Goal: Book appointment/travel/reservation

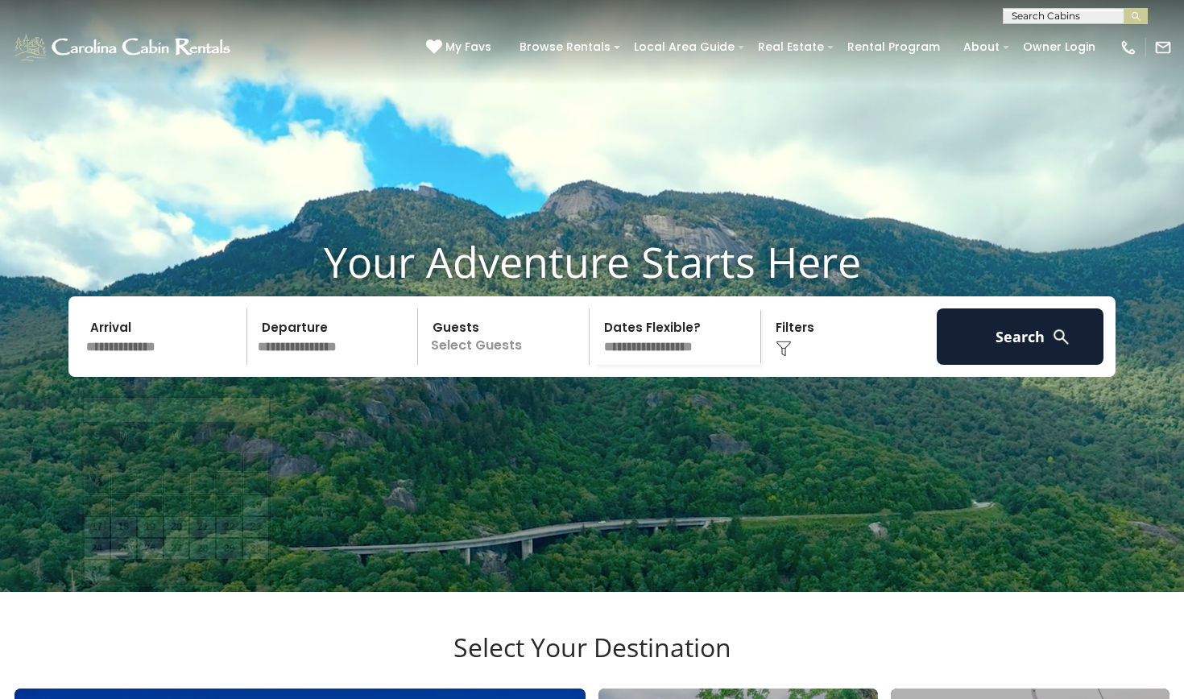
click at [144, 359] on input "text" at bounding box center [164, 337] width 167 height 56
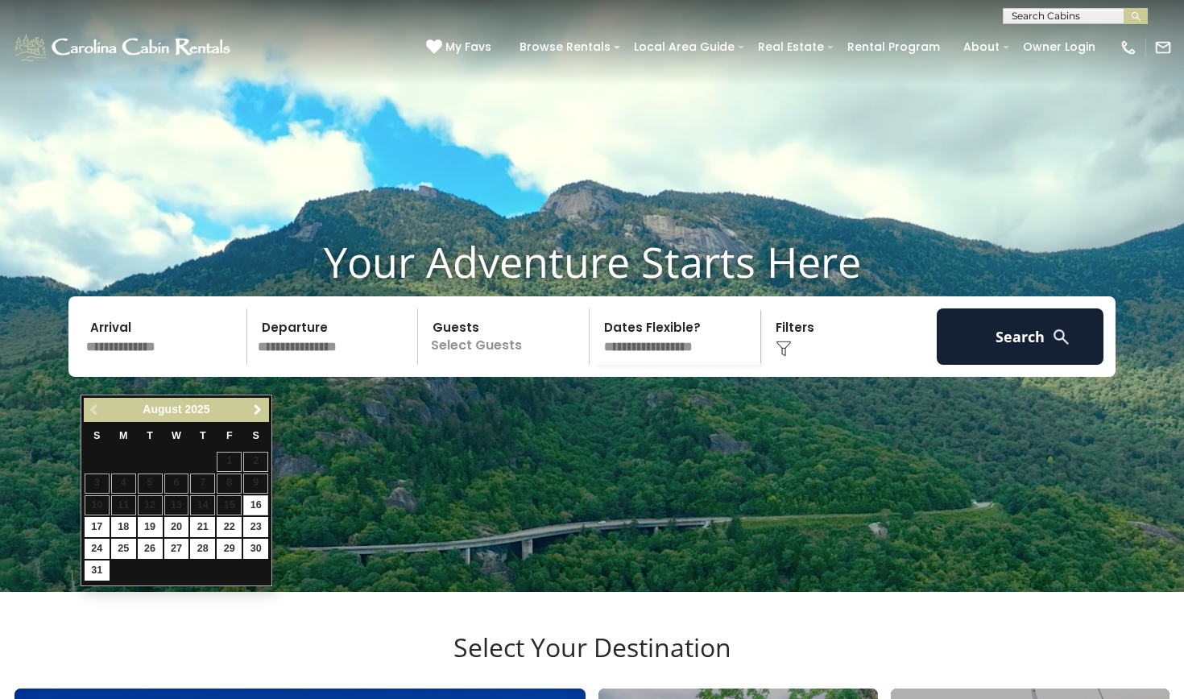
click at [259, 409] on span "Next" at bounding box center [257, 410] width 13 height 13
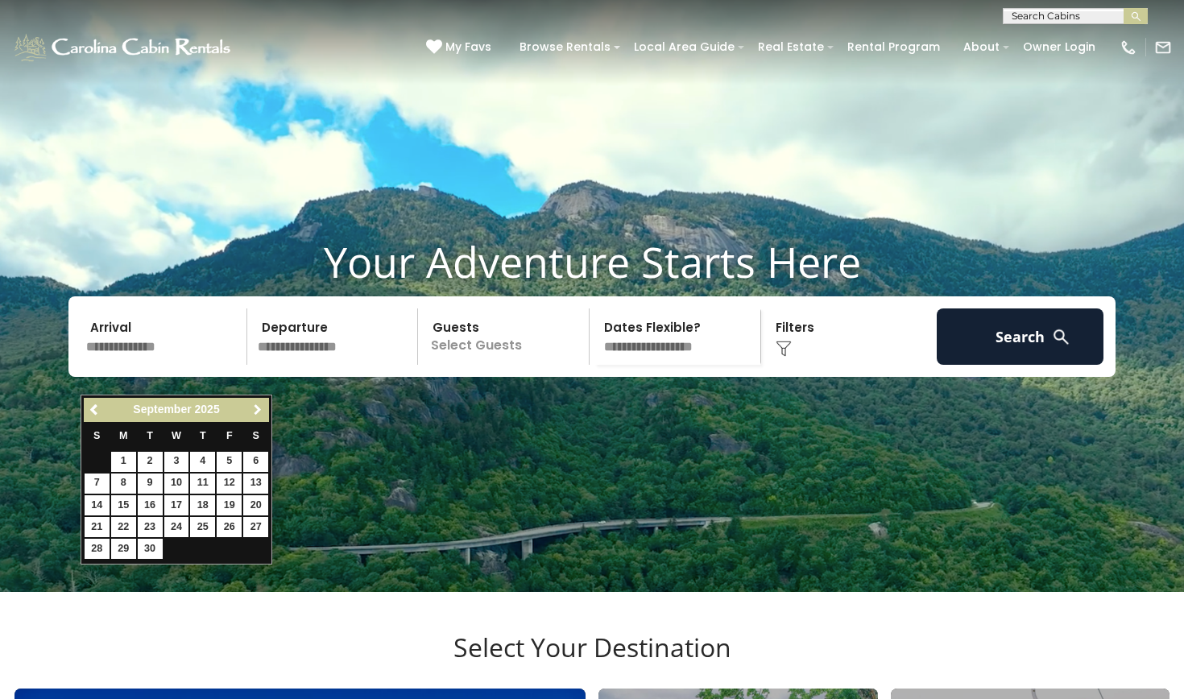
click at [259, 409] on span "Next" at bounding box center [257, 410] width 13 height 13
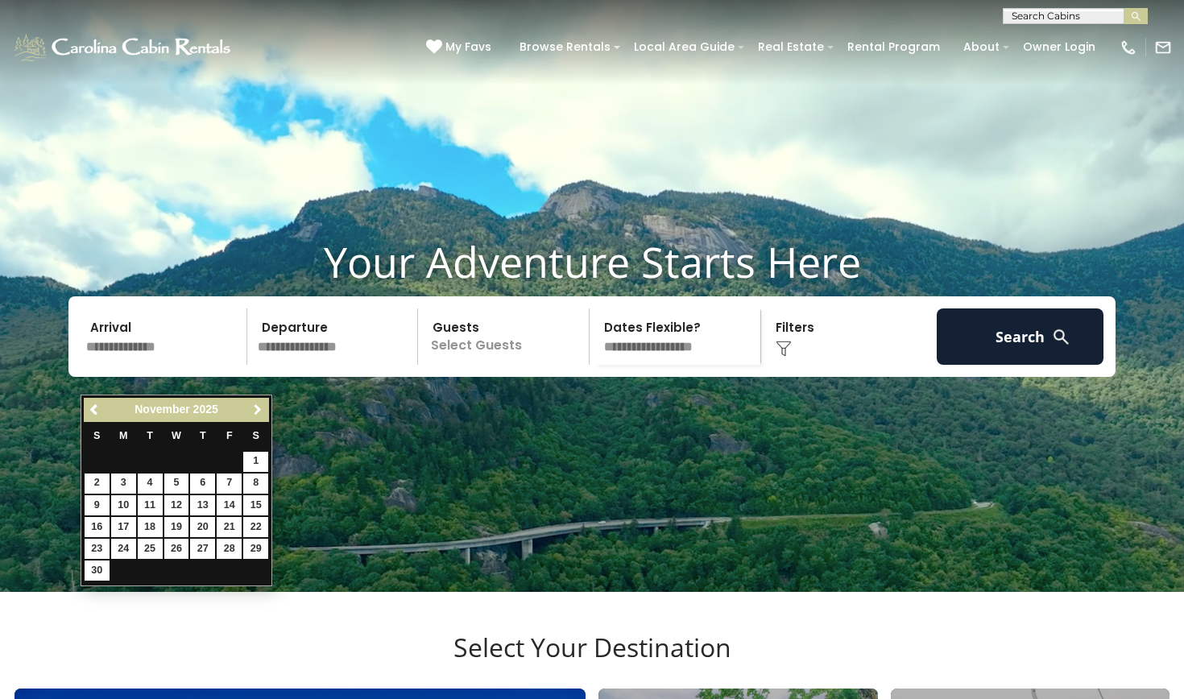
click at [259, 409] on span "Next" at bounding box center [257, 410] width 13 height 13
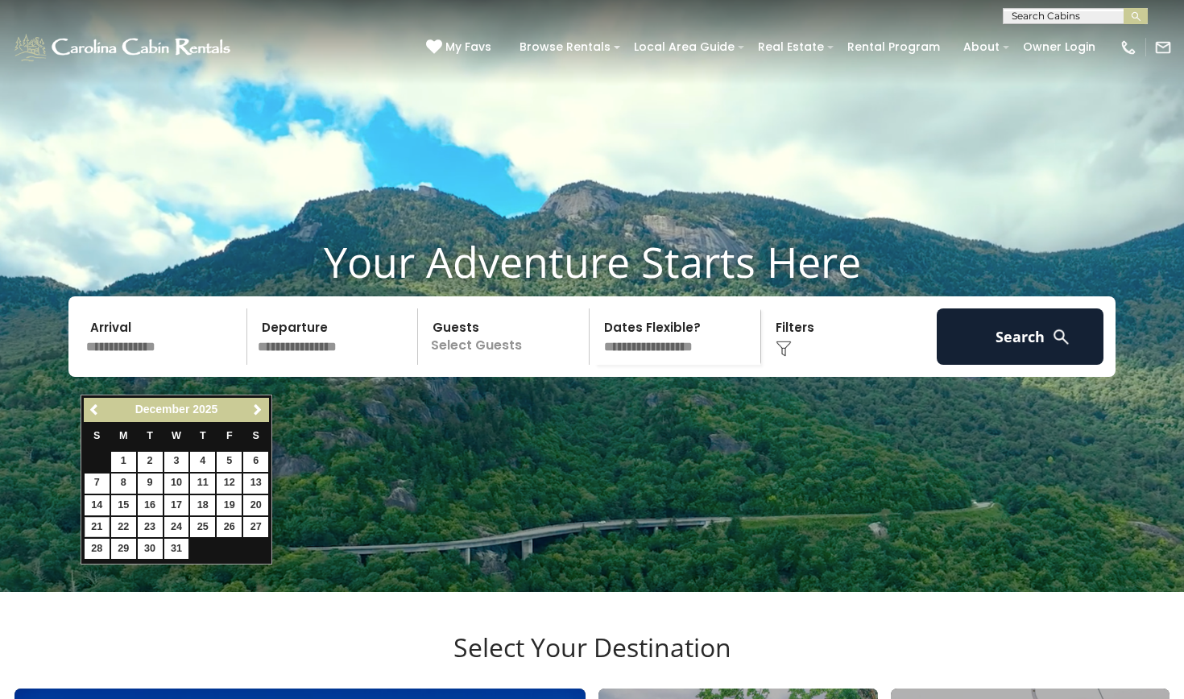
click at [96, 522] on link "21" at bounding box center [97, 527] width 25 height 20
type input "********"
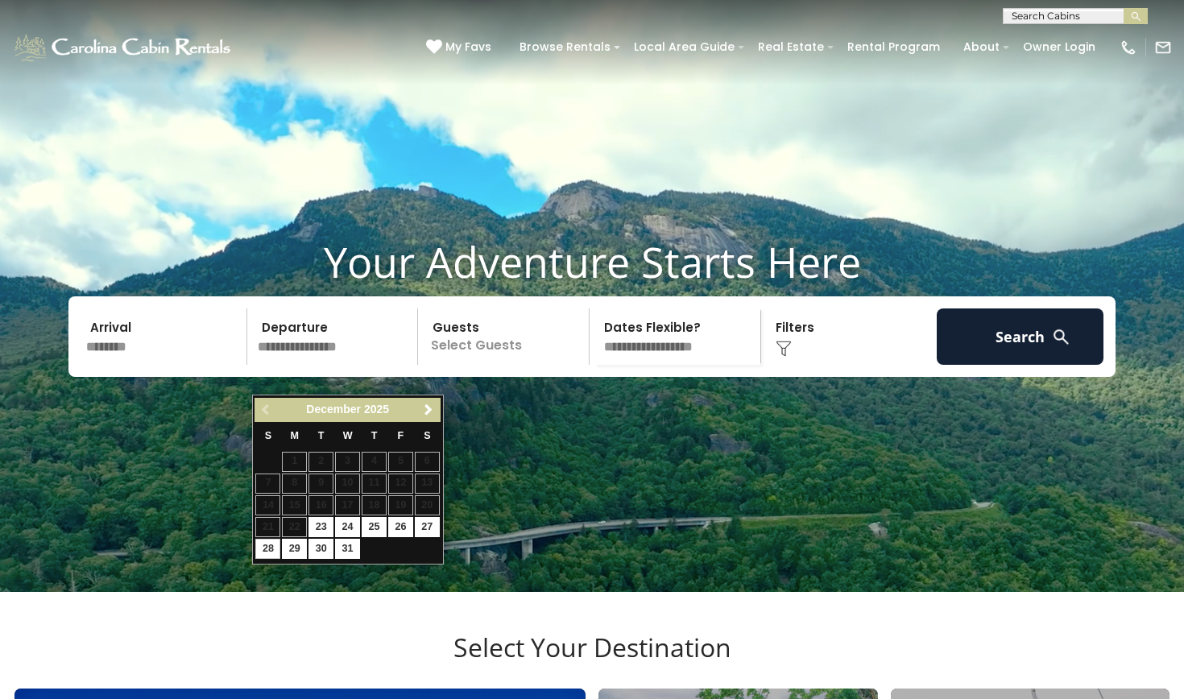
click at [271, 545] on link "28" at bounding box center [267, 549] width 25 height 20
type input "********"
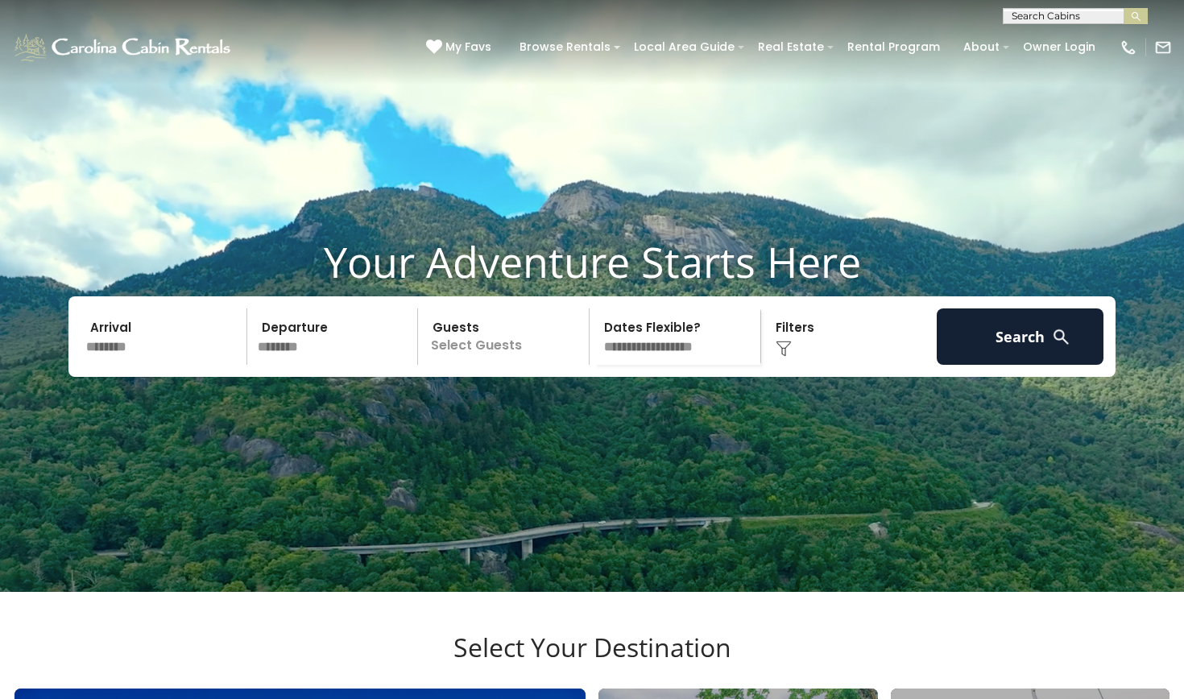
click at [487, 365] on p "Select Guests" at bounding box center [506, 337] width 166 height 56
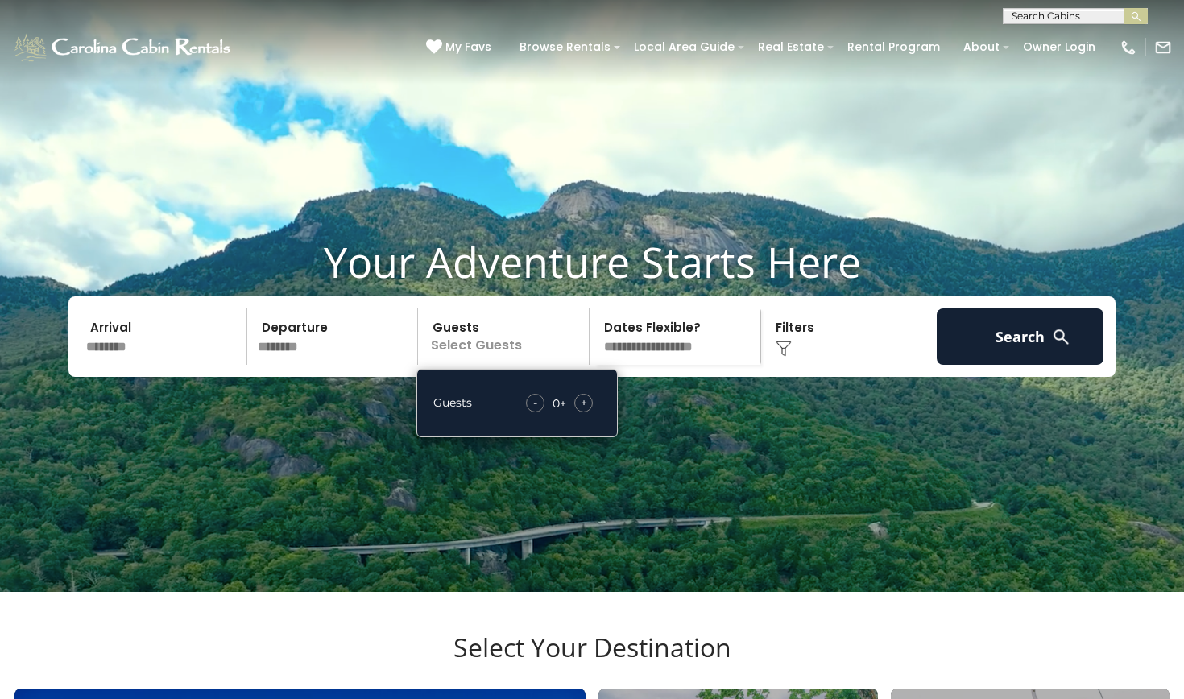
click at [584, 411] on span "+" at bounding box center [584, 403] width 6 height 16
click at [585, 411] on span "+" at bounding box center [584, 403] width 6 height 16
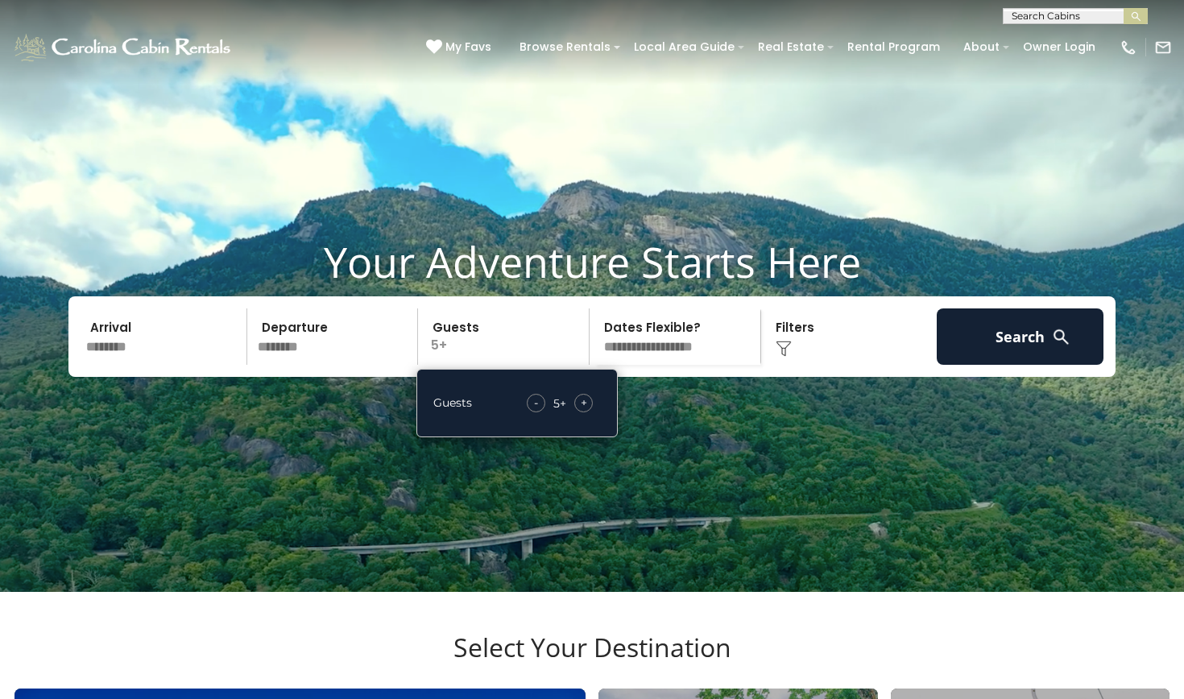
click at [585, 411] on span "+" at bounding box center [584, 403] width 6 height 16
click at [797, 365] on div "Click to Choose" at bounding box center [849, 337] width 167 height 56
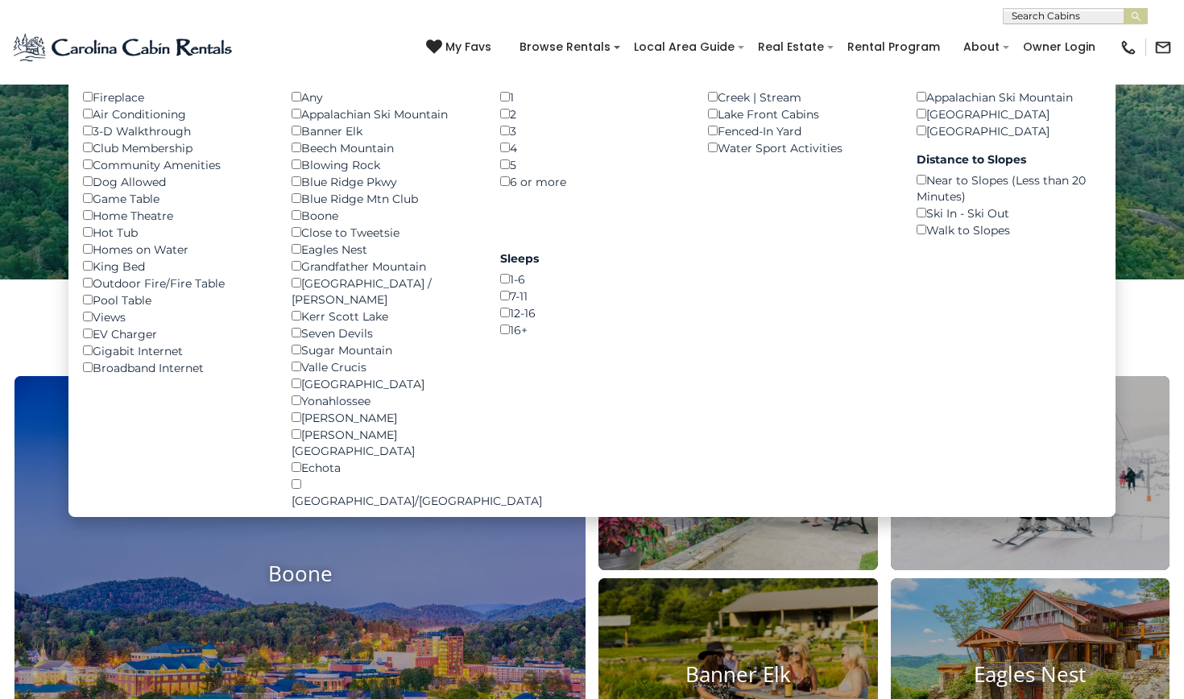
scroll to position [315, 0]
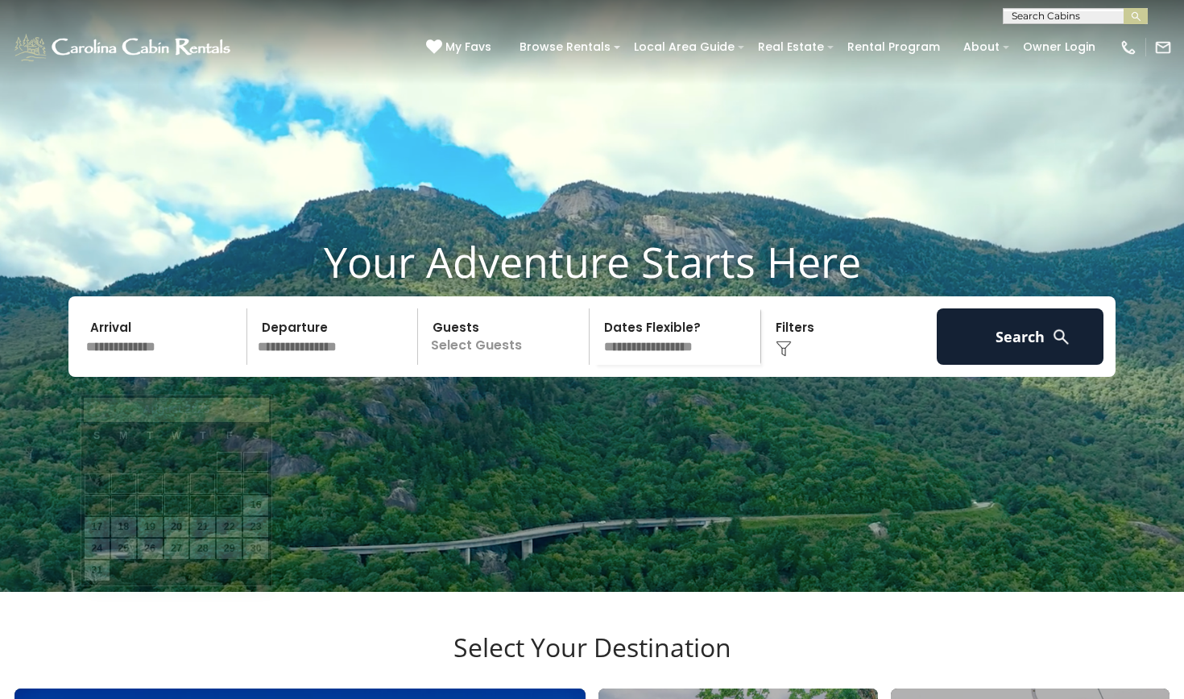
click at [125, 365] on input "text" at bounding box center [164, 337] width 167 height 56
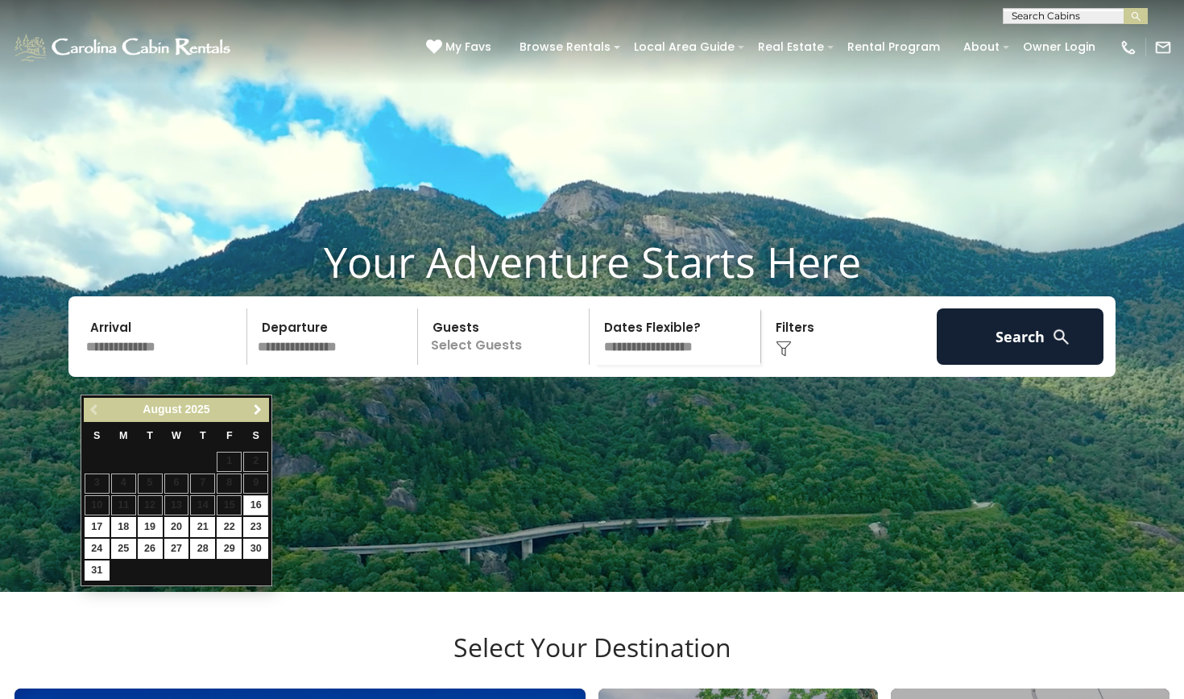
click at [257, 407] on span "Next" at bounding box center [257, 410] width 13 height 13
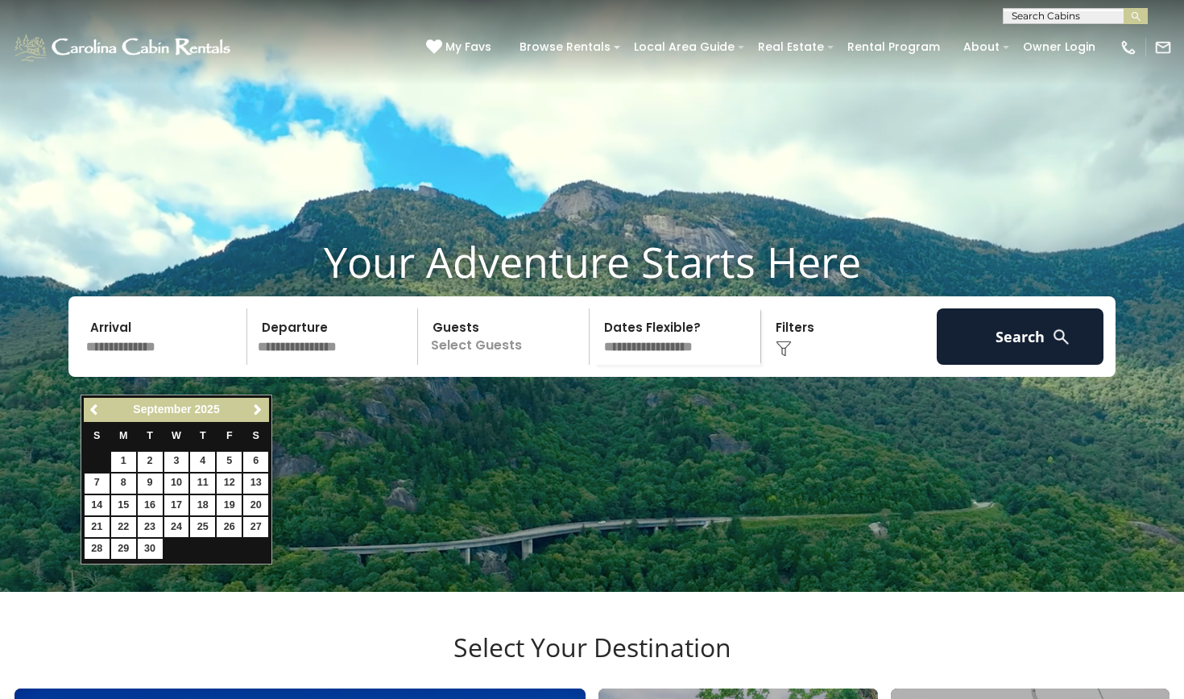
click at [257, 407] on span "Next" at bounding box center [257, 410] width 13 height 13
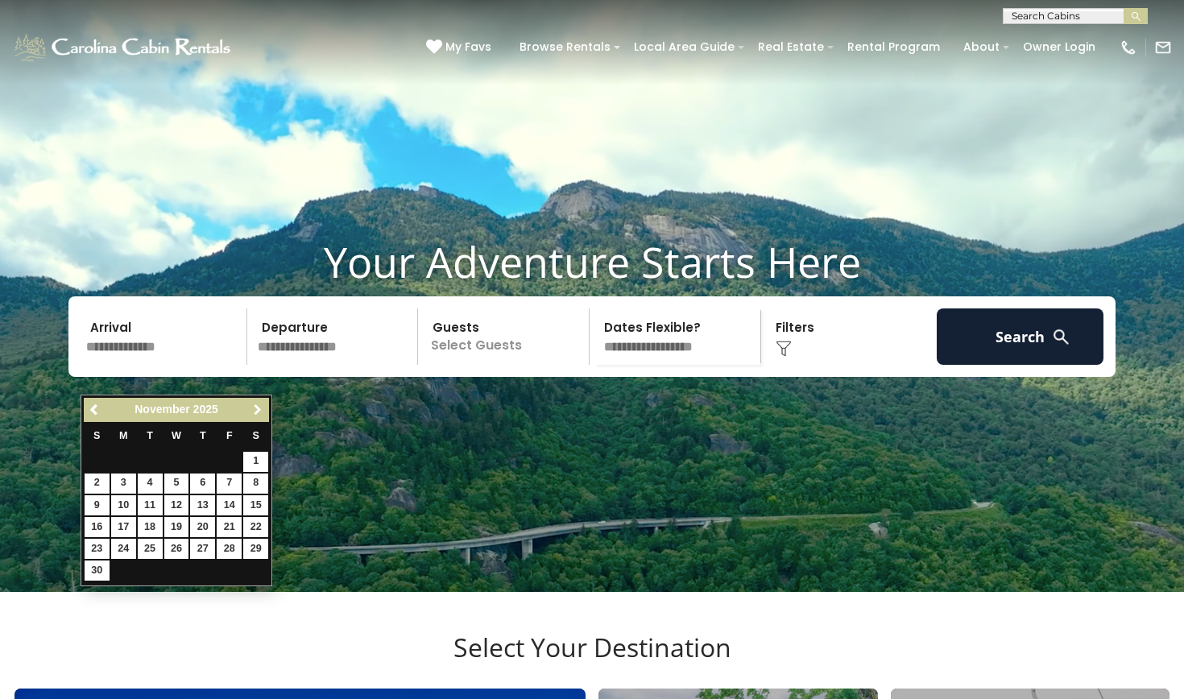
click at [257, 407] on span "Next" at bounding box center [257, 410] width 13 height 13
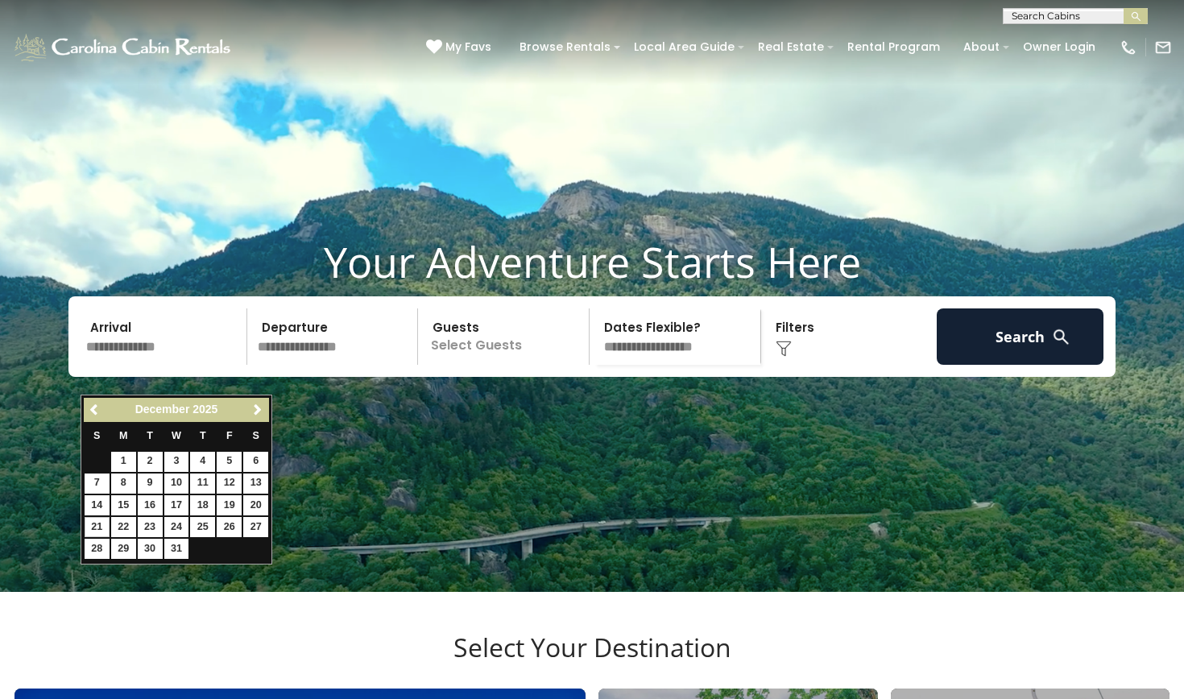
click at [95, 520] on link "21" at bounding box center [97, 527] width 25 height 20
type input "********"
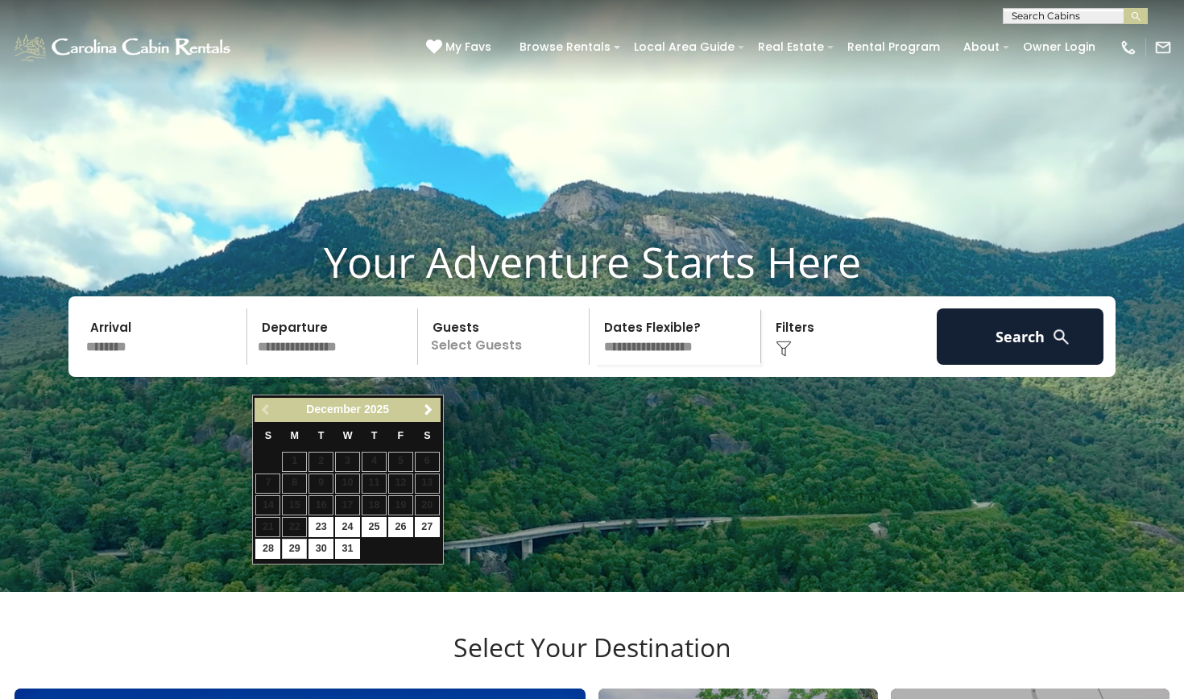
click at [293, 540] on link "29" at bounding box center [294, 549] width 25 height 20
type input "********"
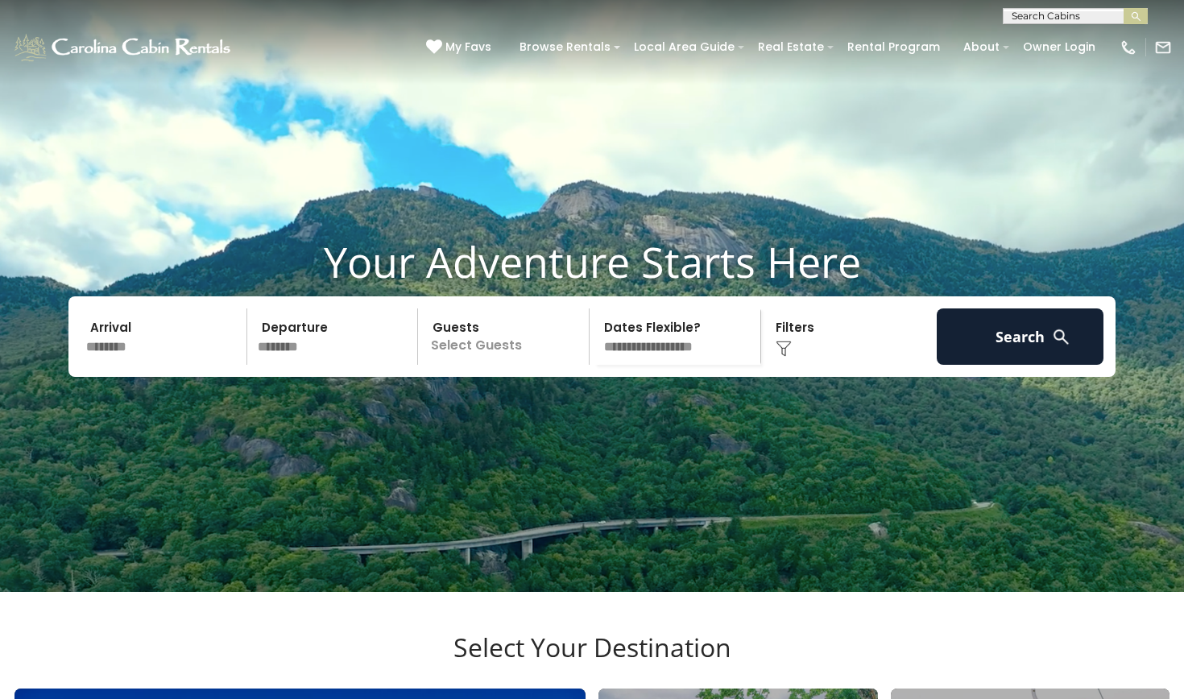
click at [512, 365] on p "Select Guests" at bounding box center [506, 337] width 166 height 56
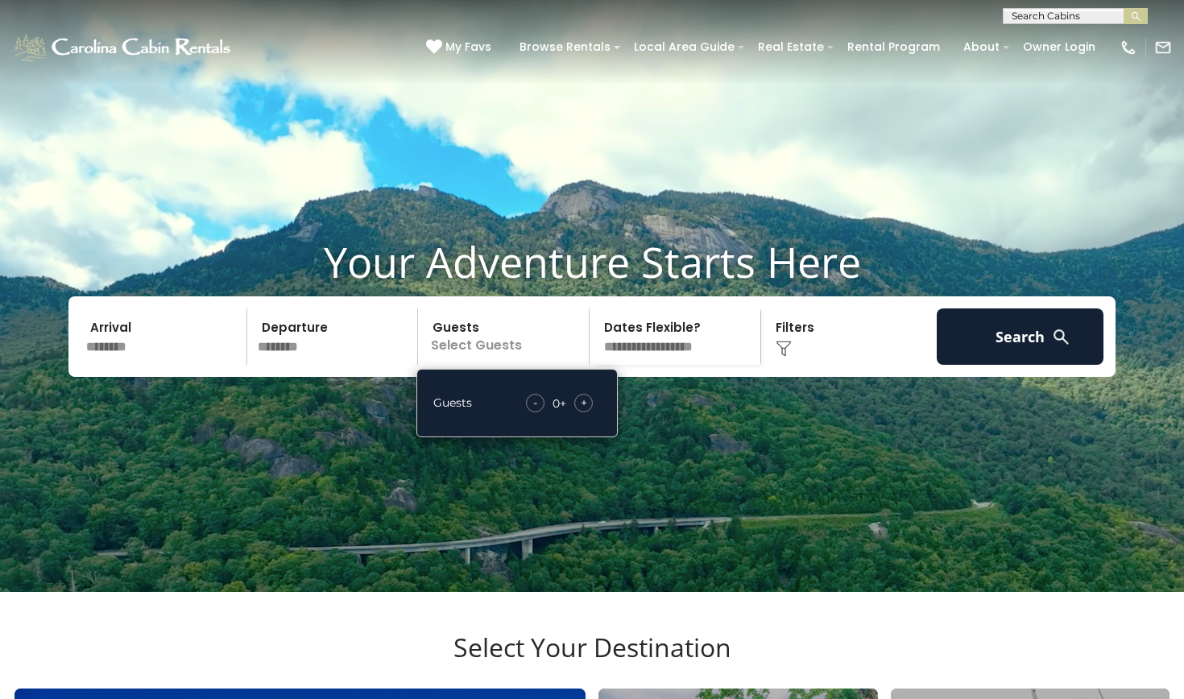
click at [582, 411] on span "+" at bounding box center [584, 403] width 6 height 16
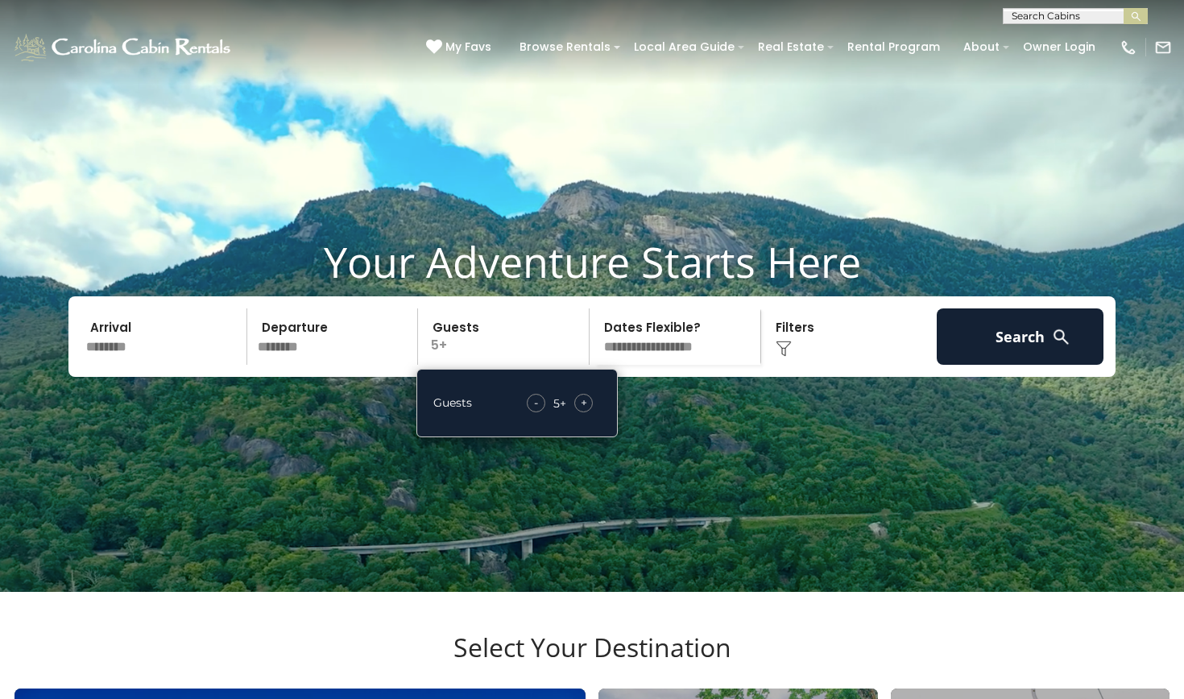
click at [582, 411] on span "+" at bounding box center [584, 403] width 6 height 16
click at [587, 411] on span "+" at bounding box center [584, 403] width 6 height 16
click at [798, 362] on div "Click to Choose" at bounding box center [849, 337] width 167 height 56
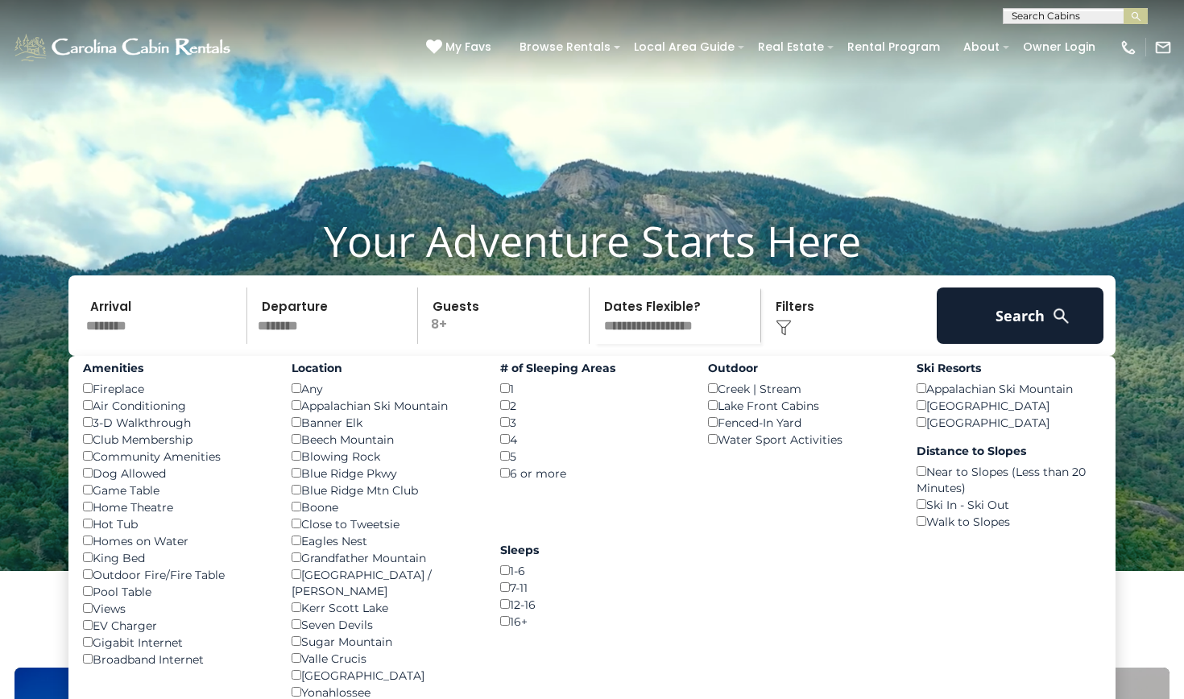
click at [234, 437] on div "Amenities Fireplace () Air Conditioning () 3-D Walkthrough () Club Membership (…" at bounding box center [175, 512] width 209 height 312
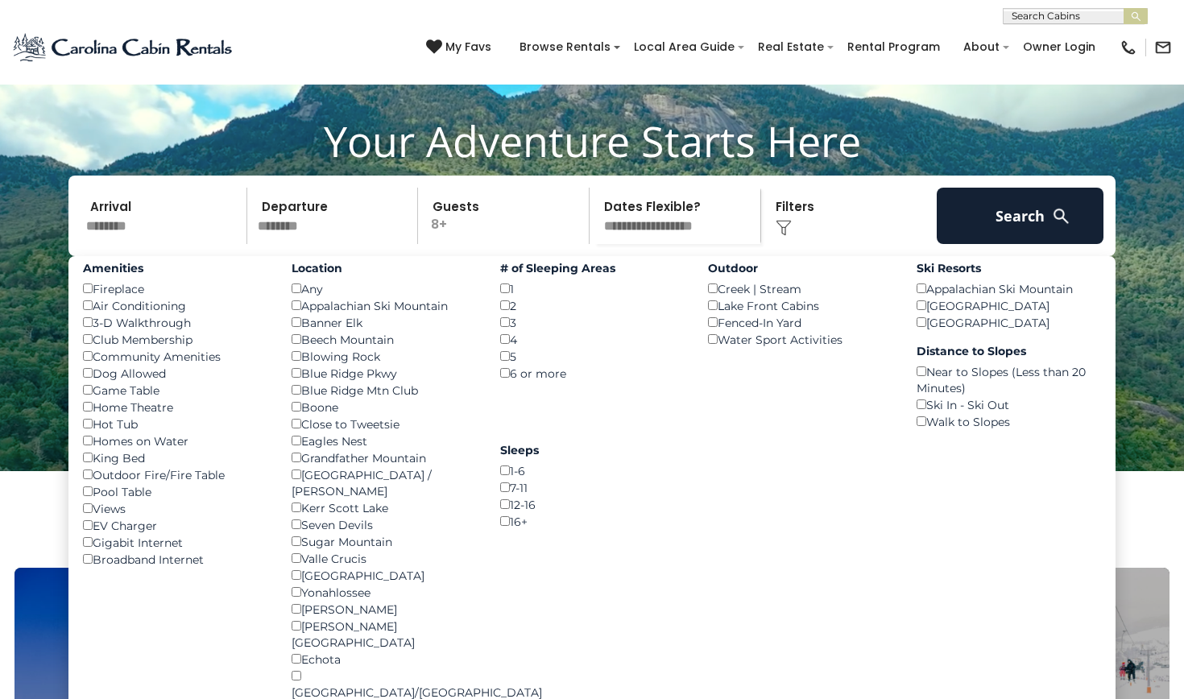
scroll to position [126, 0]
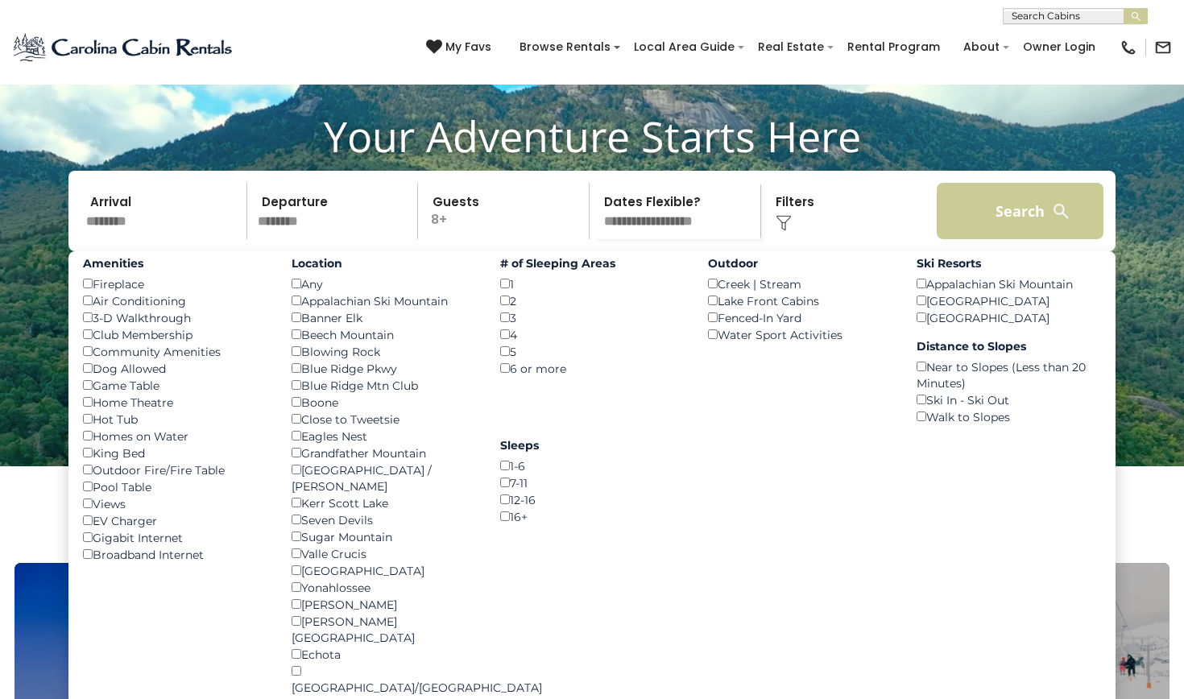
click at [997, 239] on button "Search" at bounding box center [1020, 211] width 167 height 56
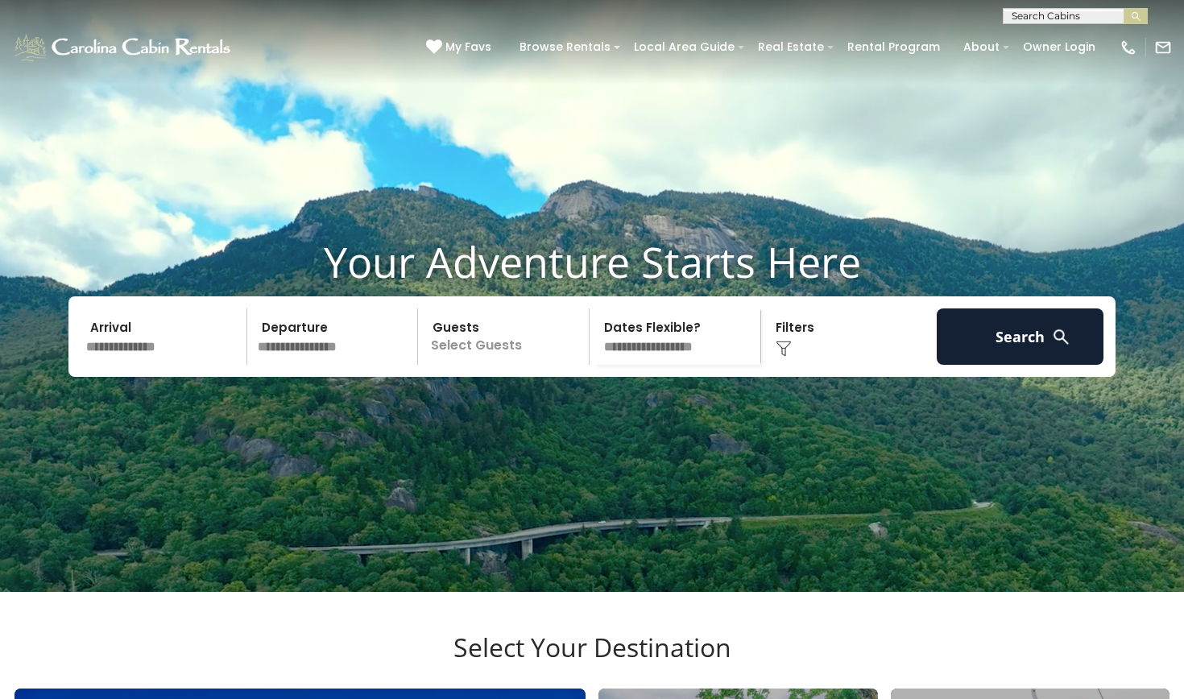
click at [118, 365] on input "text" at bounding box center [164, 337] width 167 height 56
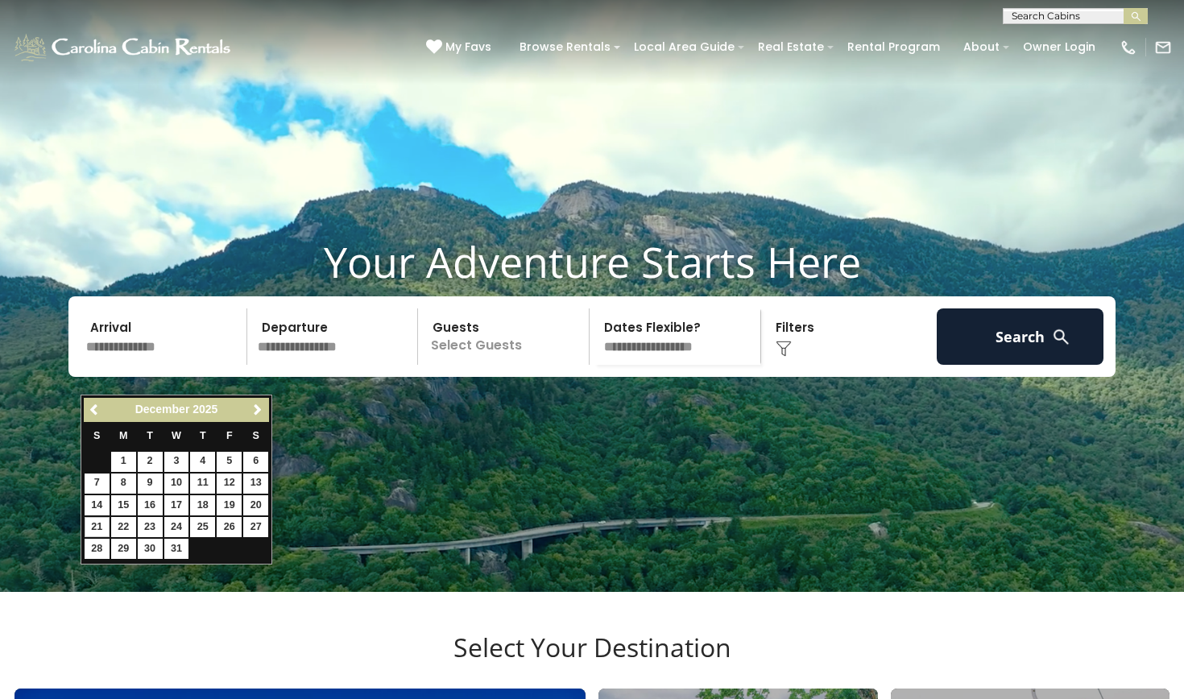
click at [97, 523] on link "21" at bounding box center [97, 527] width 25 height 20
type input "********"
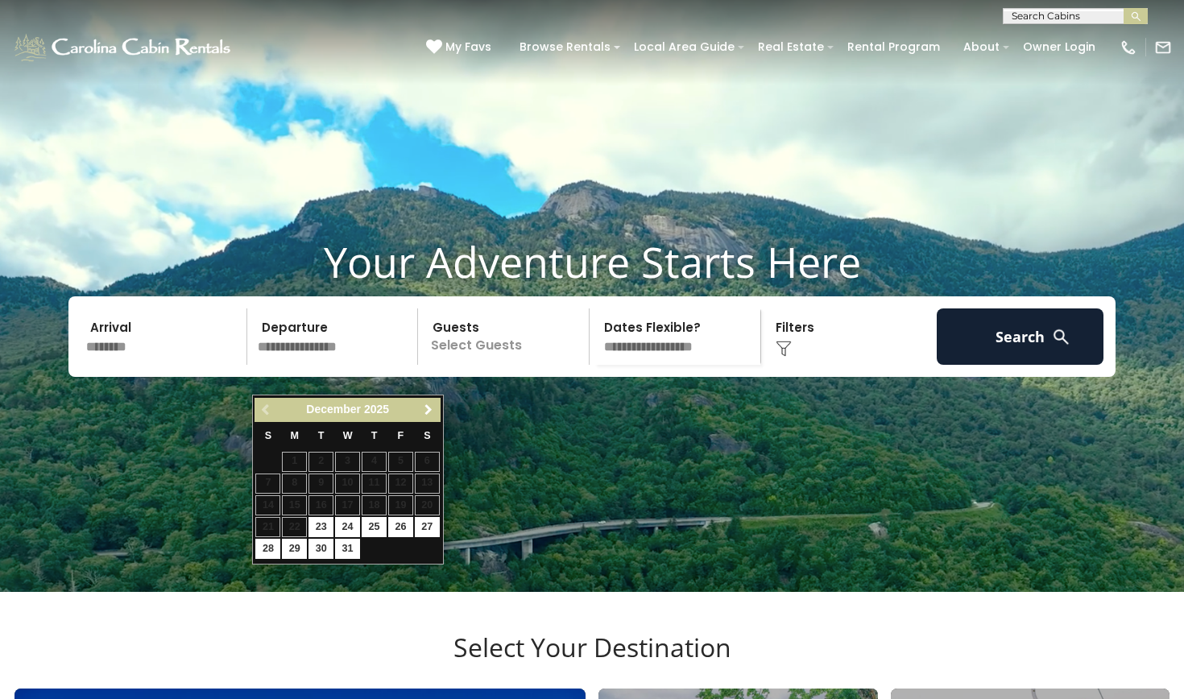
click at [432, 411] on span "Next" at bounding box center [428, 410] width 13 height 13
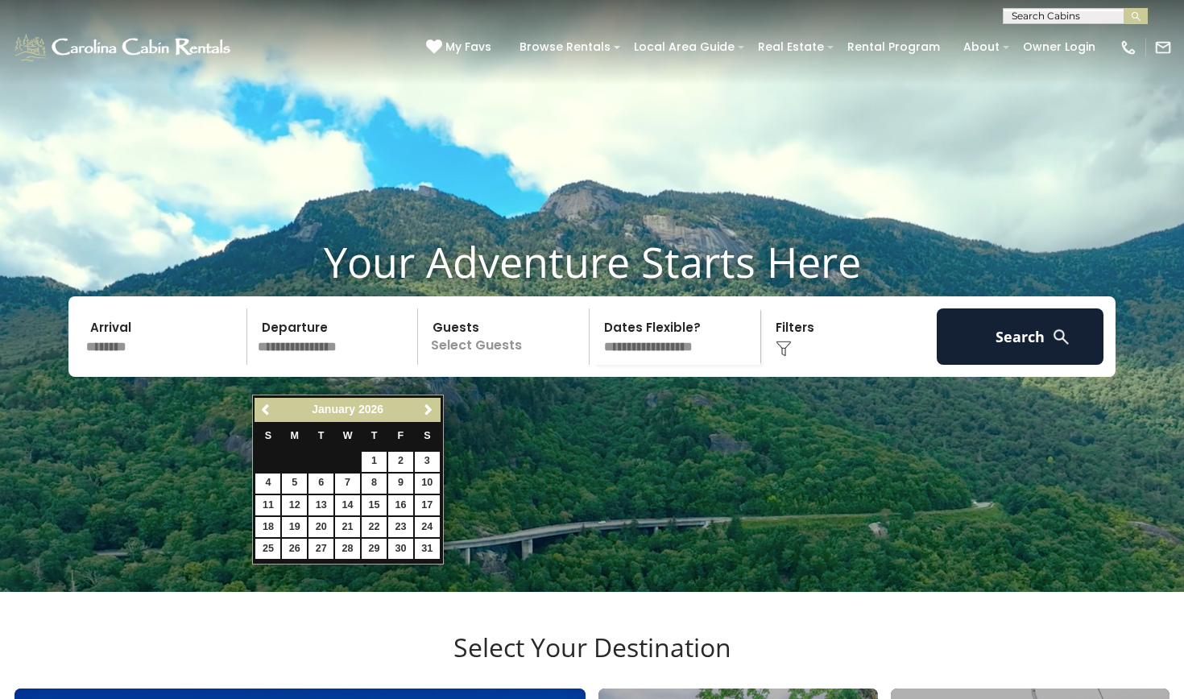
scroll to position [3, 0]
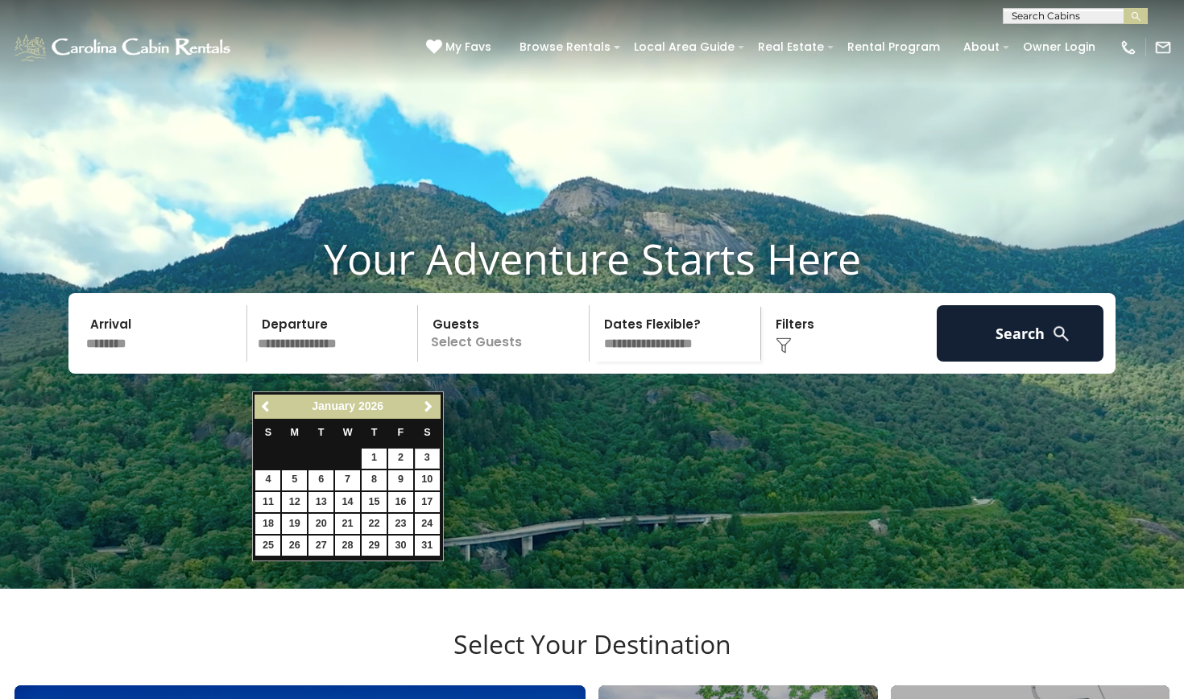
click at [429, 455] on link "3" at bounding box center [427, 459] width 25 height 20
type input "******"
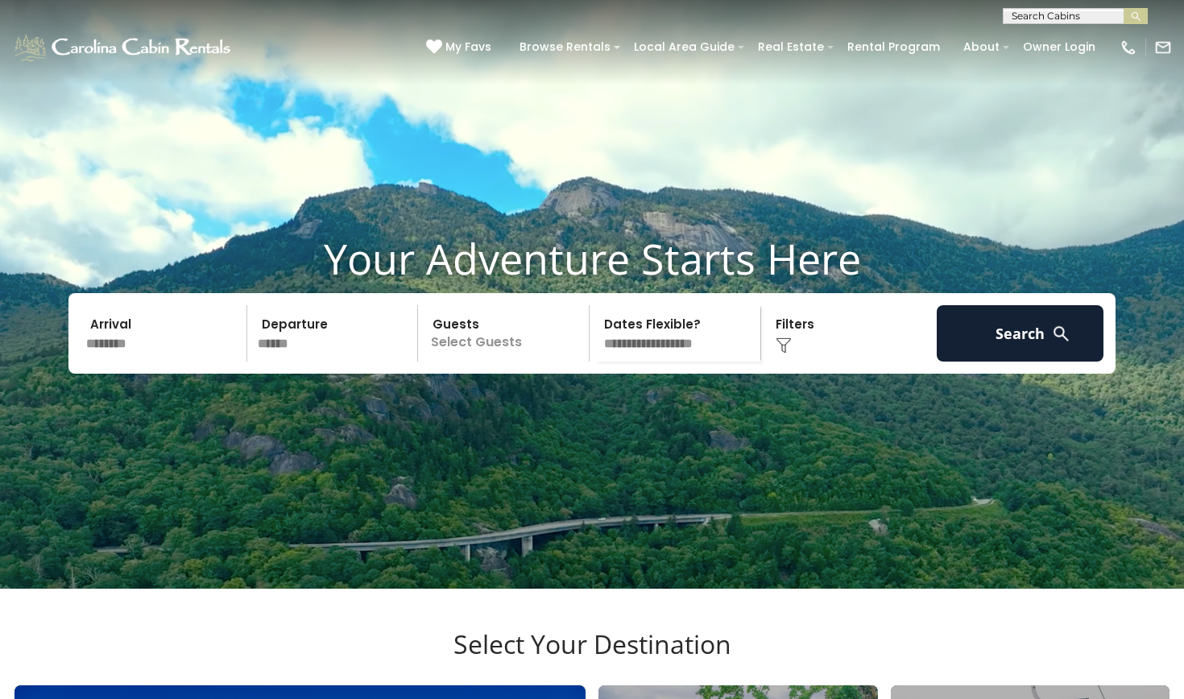
click at [491, 362] on p "Select Guests" at bounding box center [506, 333] width 166 height 56
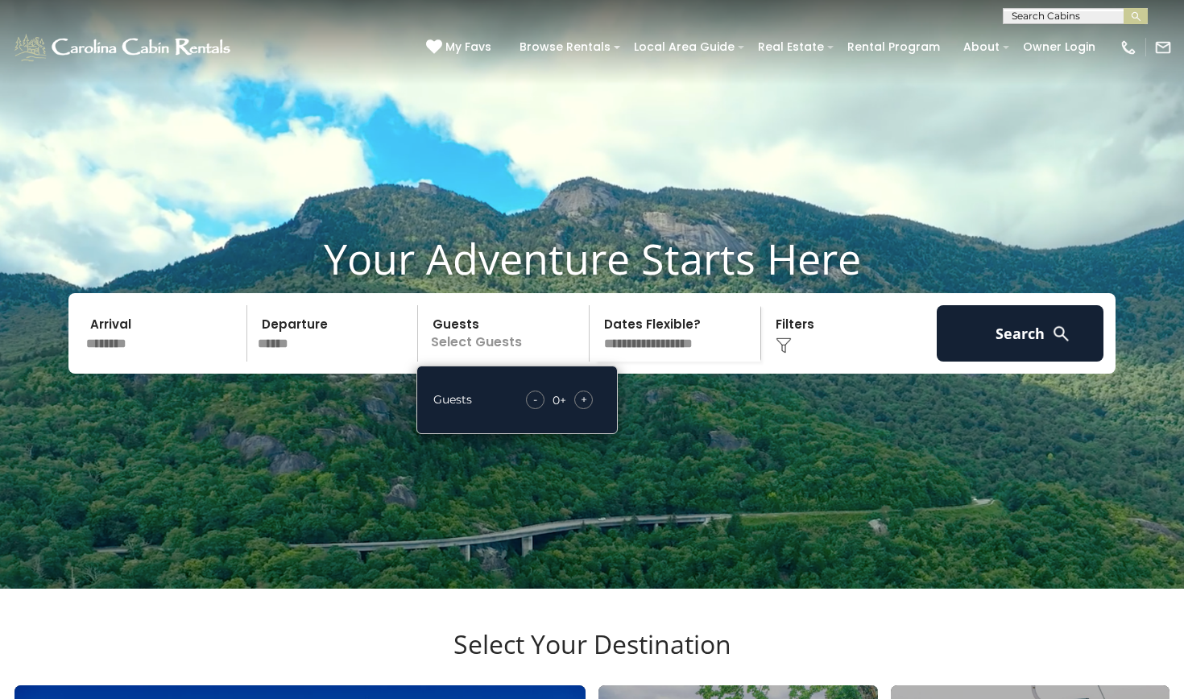
click at [585, 408] on span "+" at bounding box center [584, 400] width 6 height 16
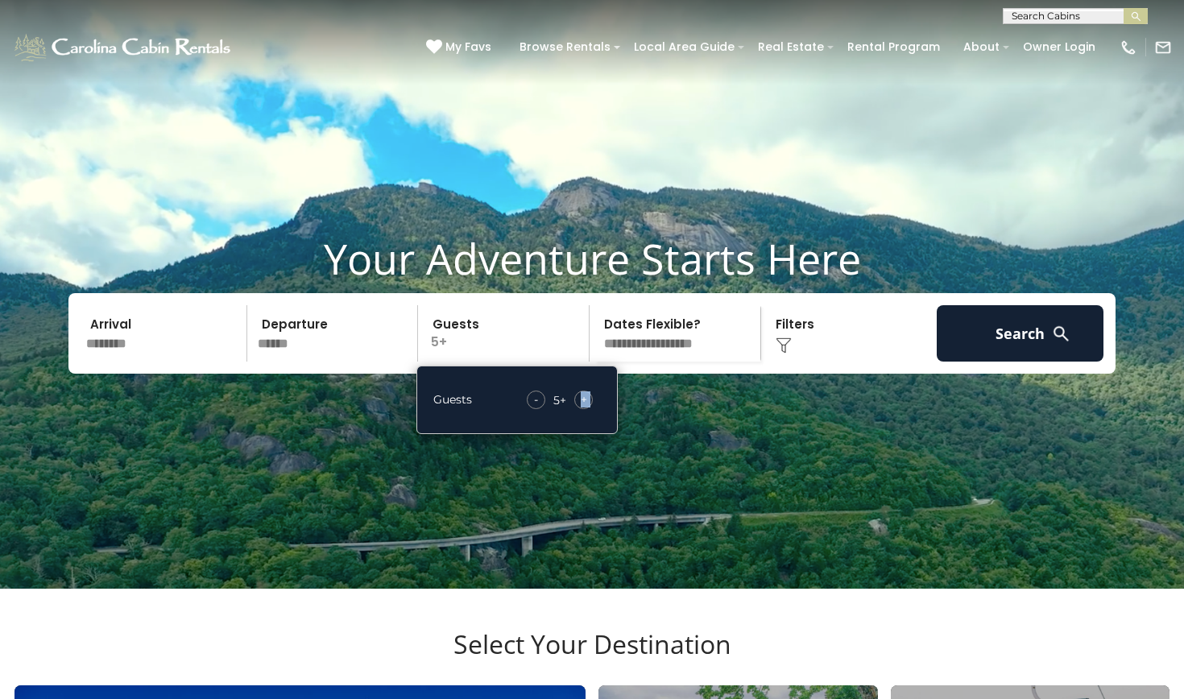
click at [585, 408] on span "+" at bounding box center [584, 400] width 6 height 16
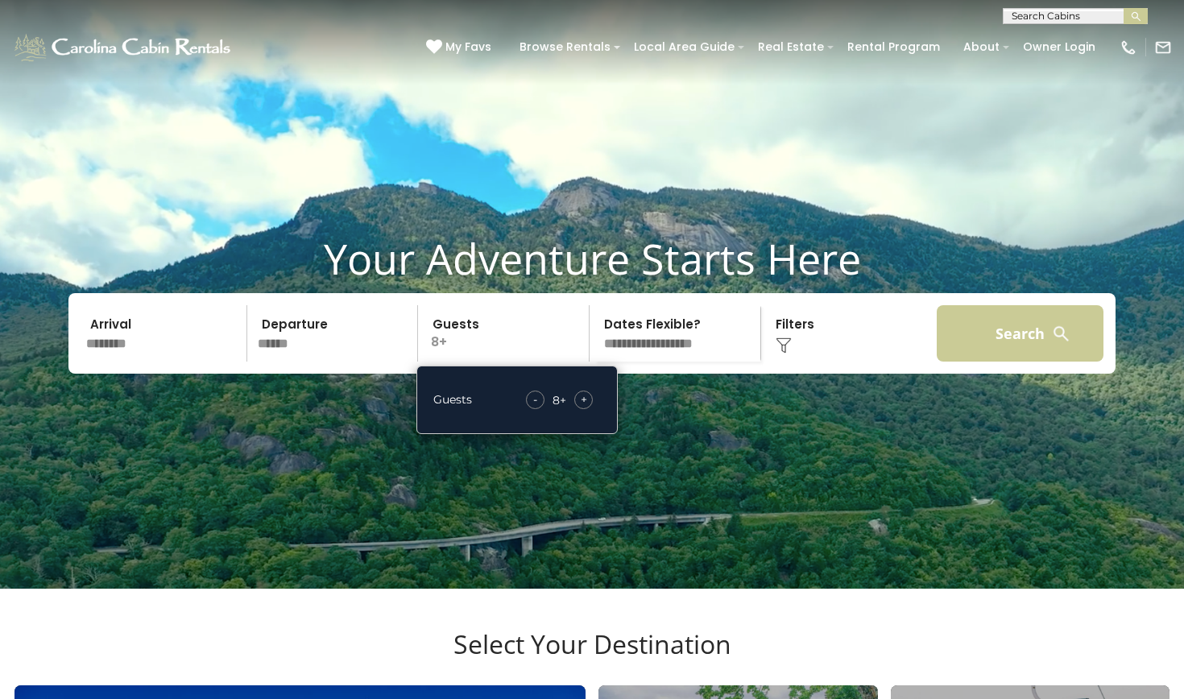
click at [1009, 358] on button "Search" at bounding box center [1020, 333] width 167 height 56
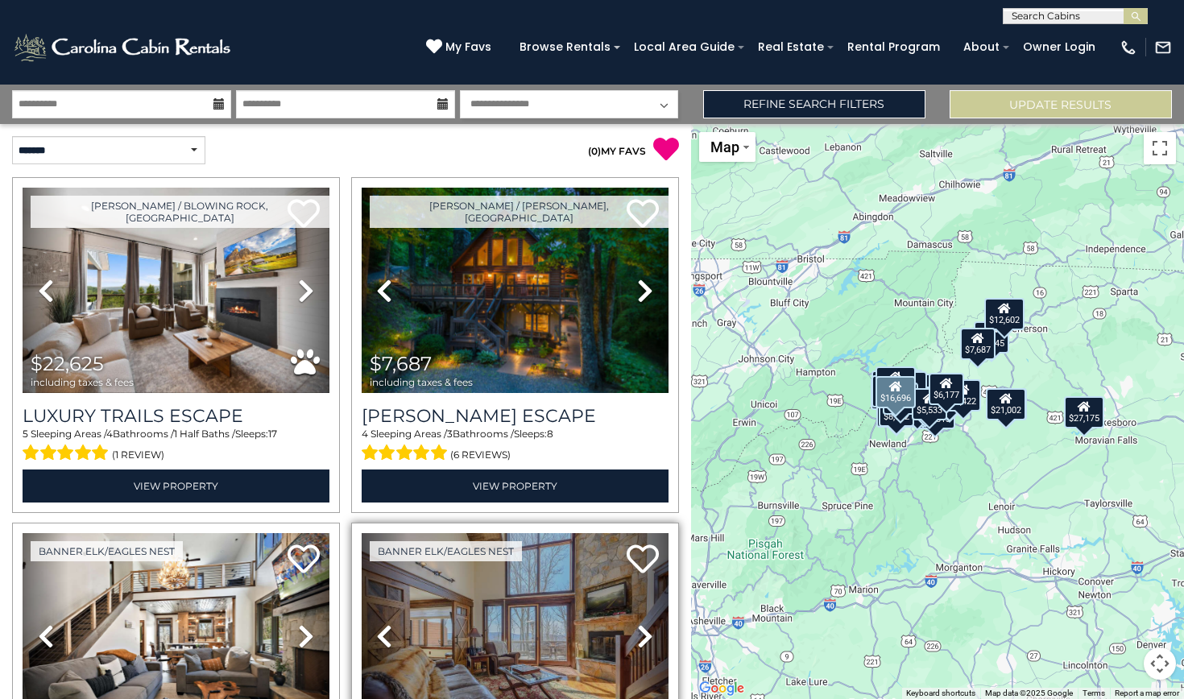
click at [512, 590] on img at bounding box center [515, 635] width 307 height 205
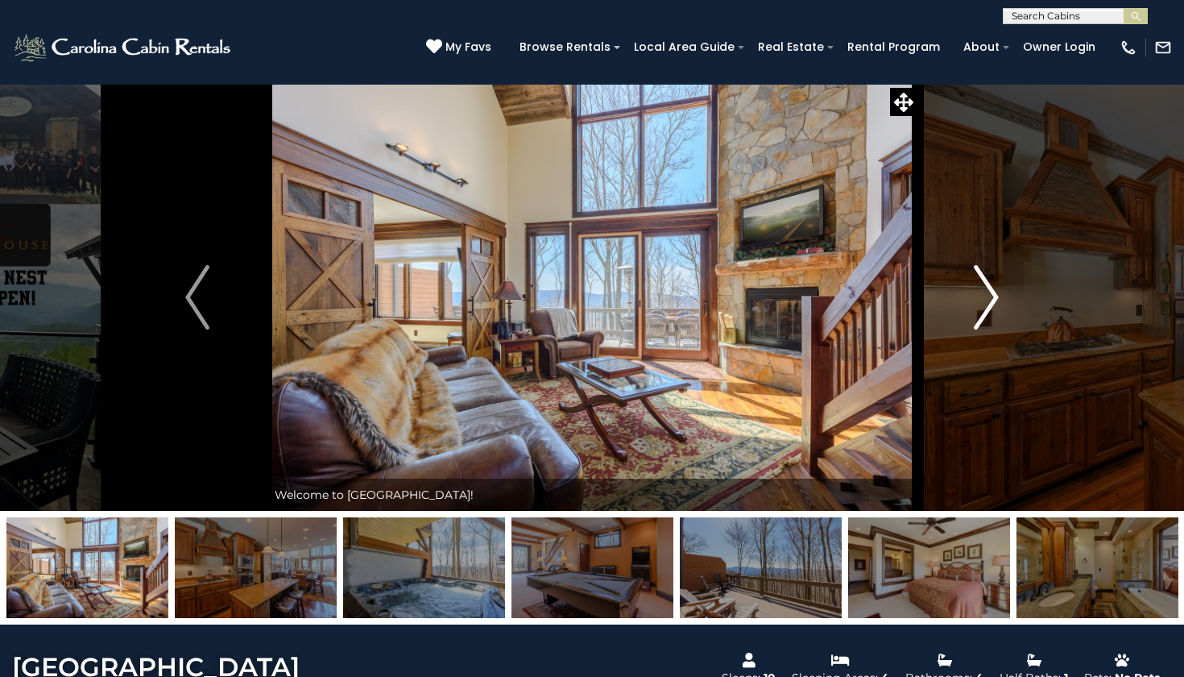
click at [992, 296] on img "Next" at bounding box center [987, 297] width 24 height 64
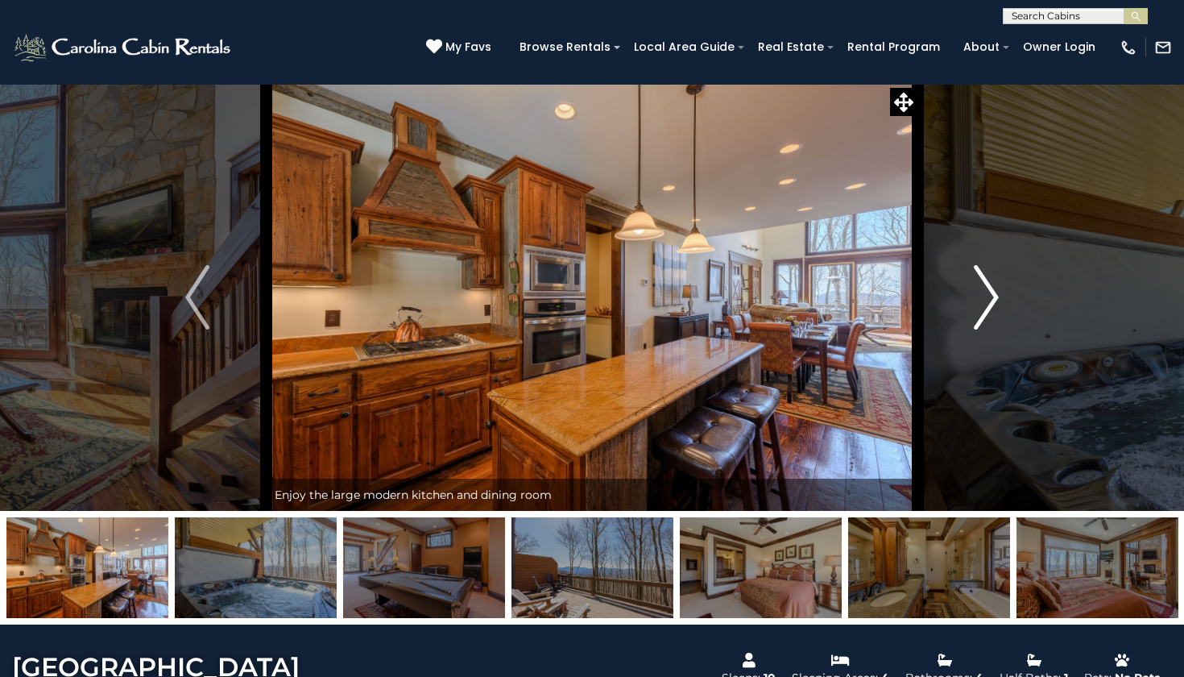
click at [992, 296] on img "Next" at bounding box center [987, 297] width 24 height 64
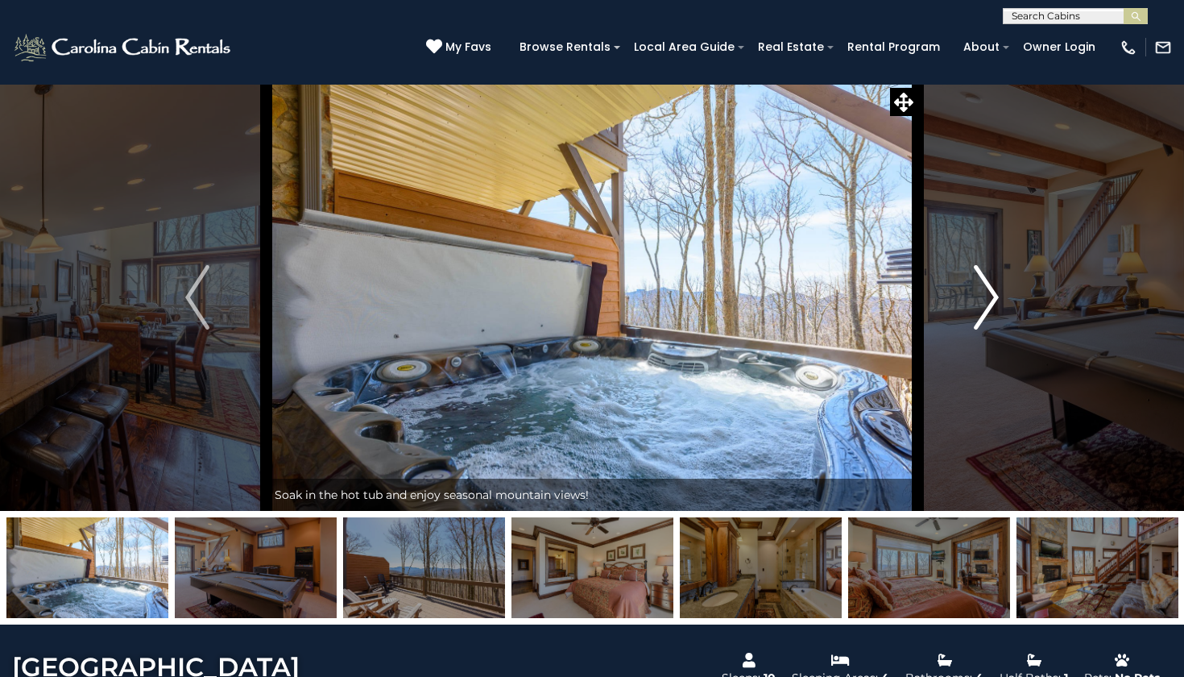
click at [992, 296] on img "Next" at bounding box center [987, 297] width 24 height 64
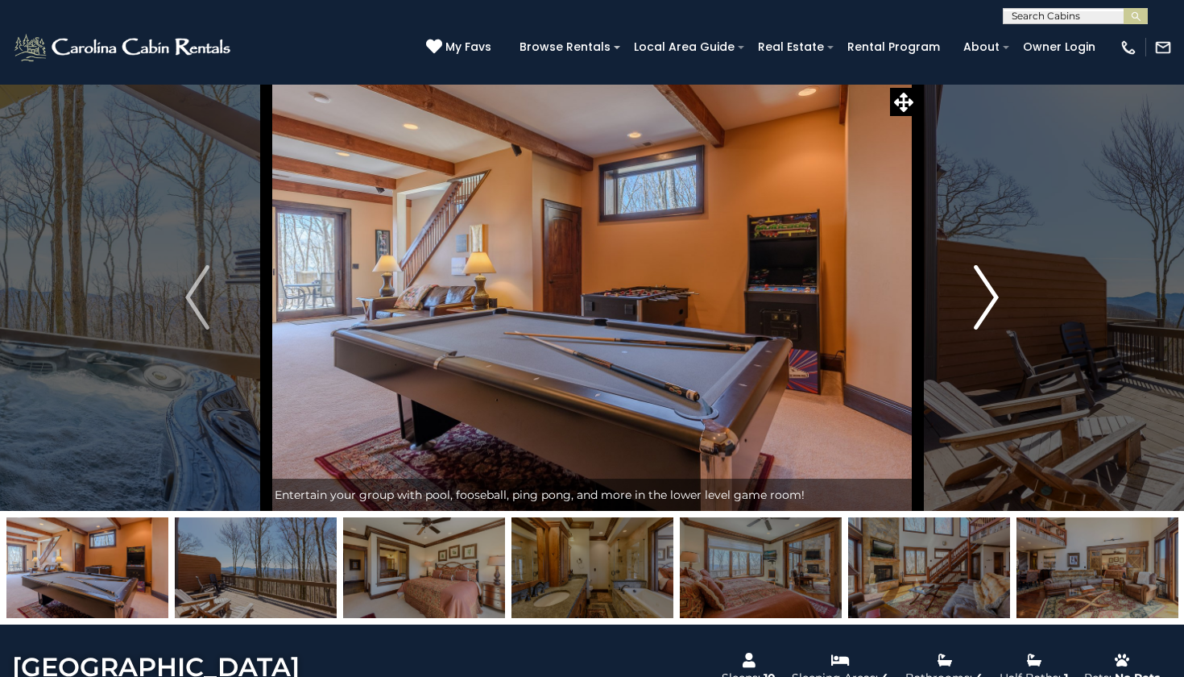
click at [992, 296] on img "Next" at bounding box center [987, 297] width 24 height 64
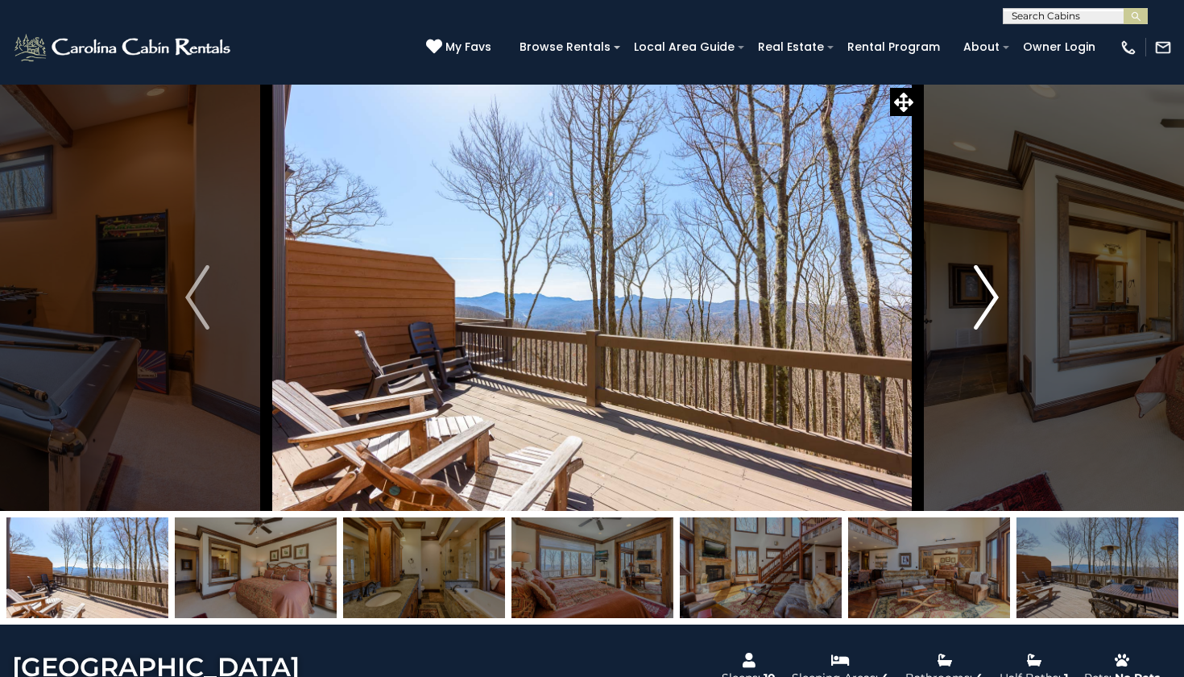
click at [992, 296] on img "Next" at bounding box center [987, 297] width 24 height 64
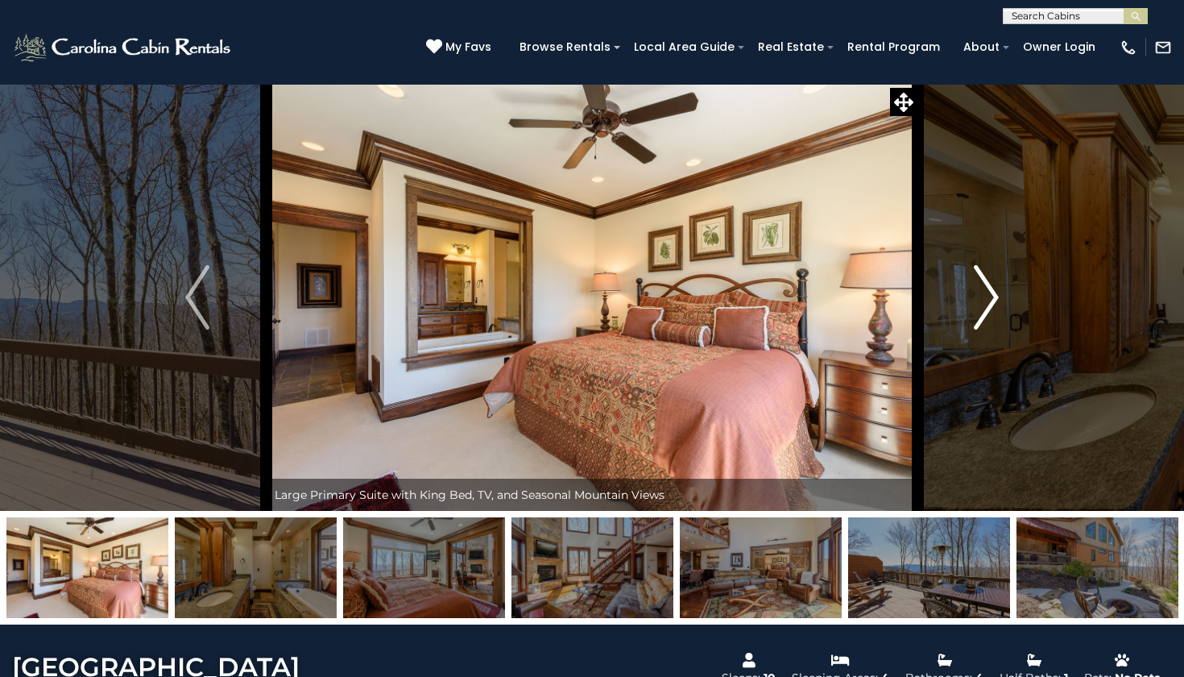
click at [992, 298] on img "Next" at bounding box center [987, 297] width 24 height 64
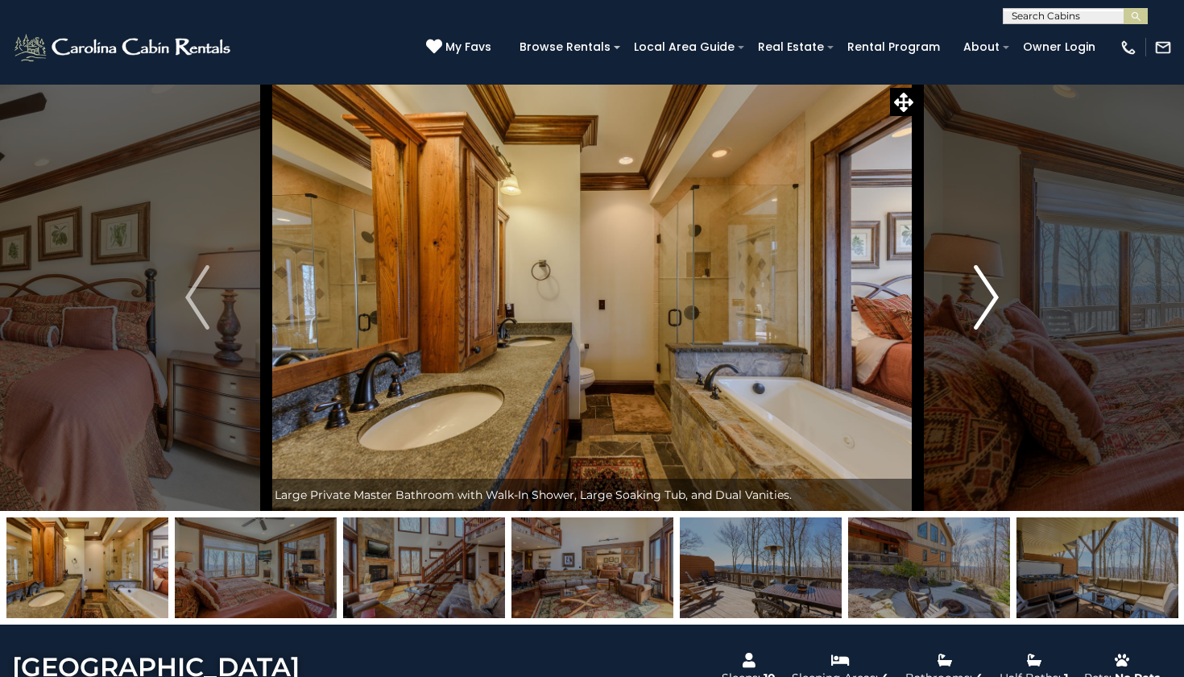
click at [992, 298] on img "Next" at bounding box center [987, 297] width 24 height 64
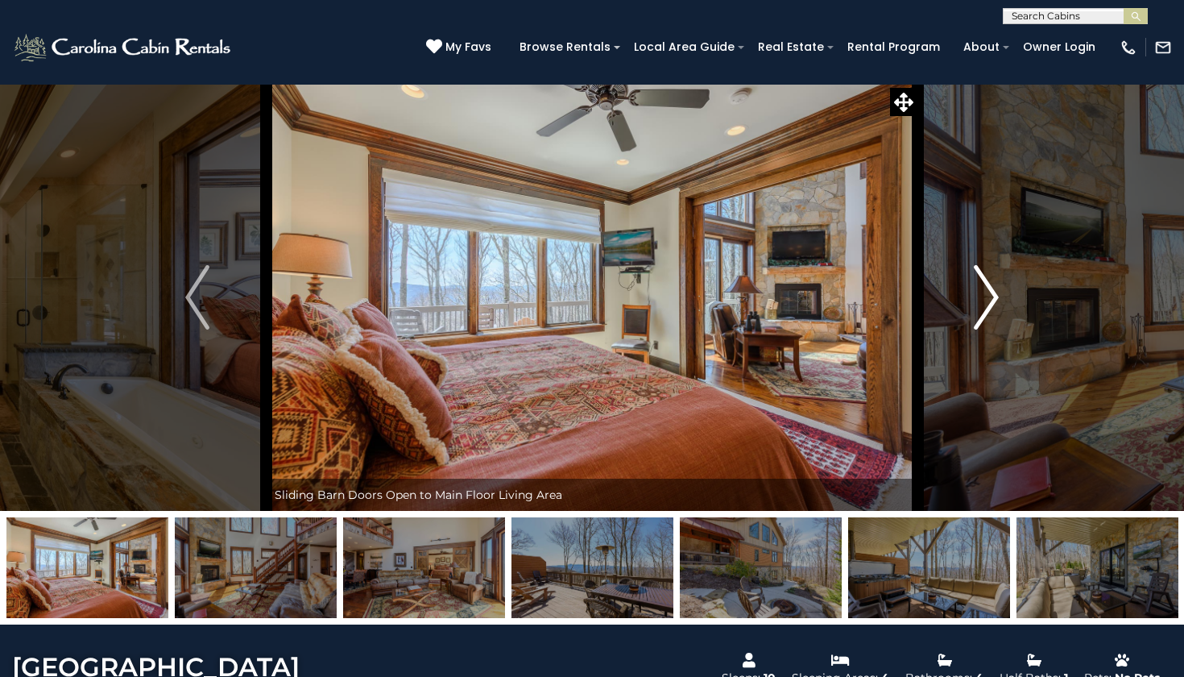
click at [992, 298] on img "Next" at bounding box center [987, 297] width 24 height 64
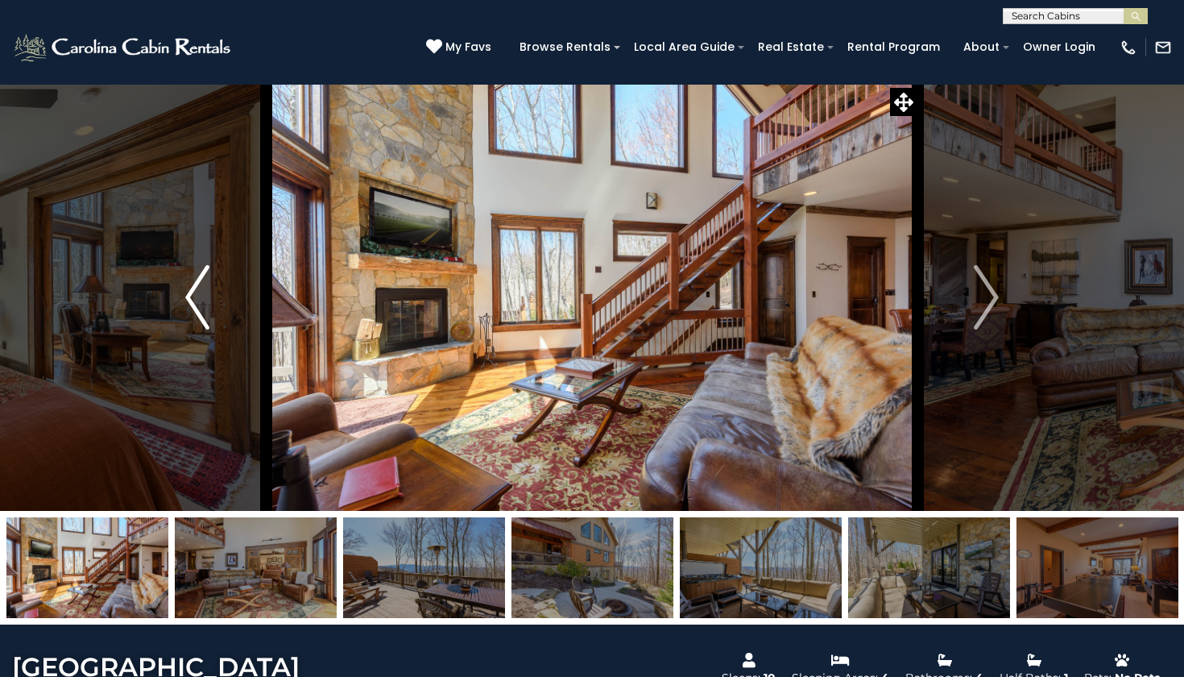
click at [199, 302] on img "Previous" at bounding box center [197, 297] width 24 height 64
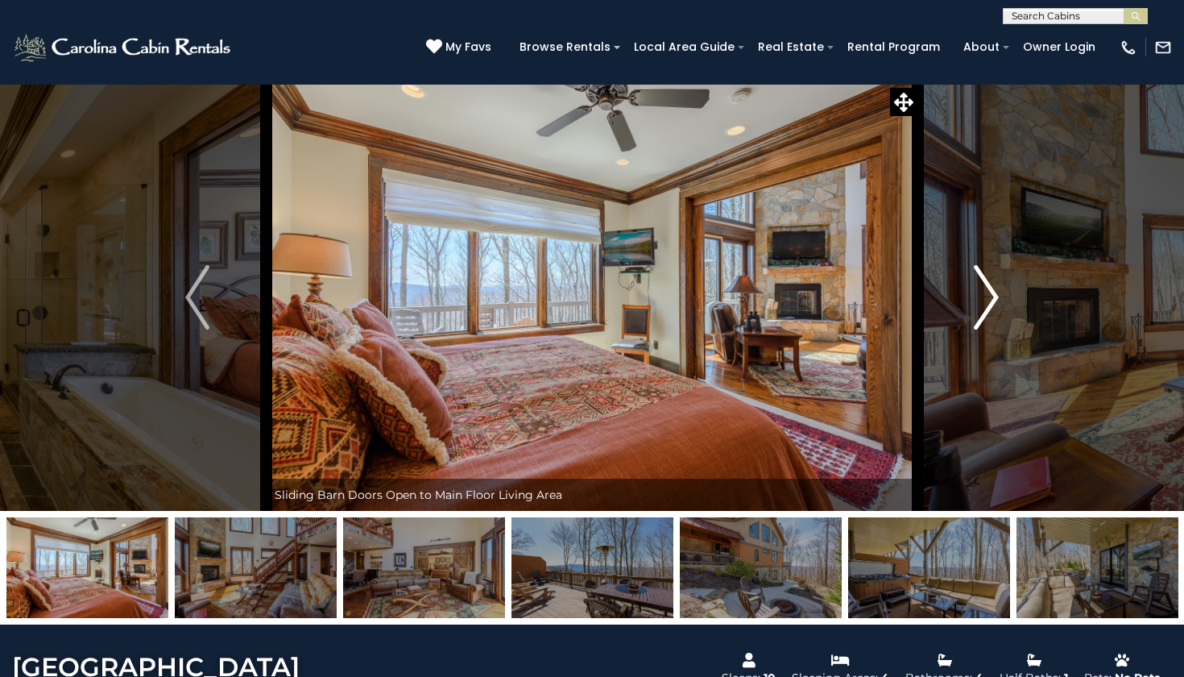
click at [994, 299] on img "Next" at bounding box center [987, 297] width 24 height 64
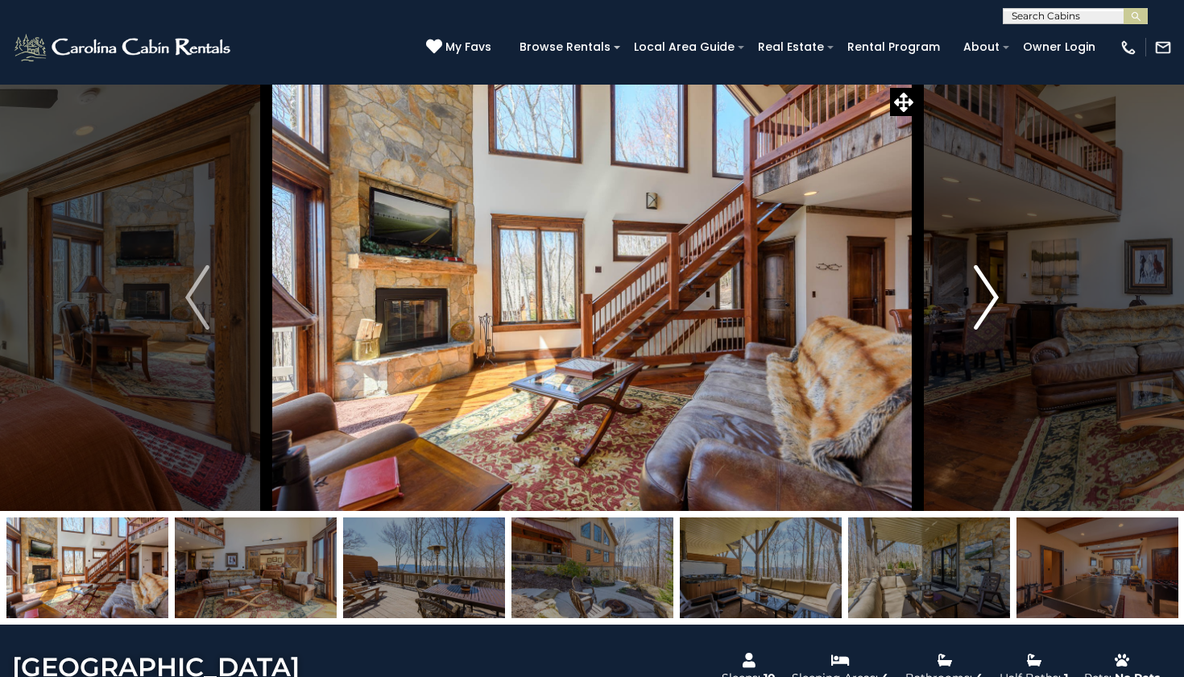
click at [994, 299] on img "Next" at bounding box center [987, 297] width 24 height 64
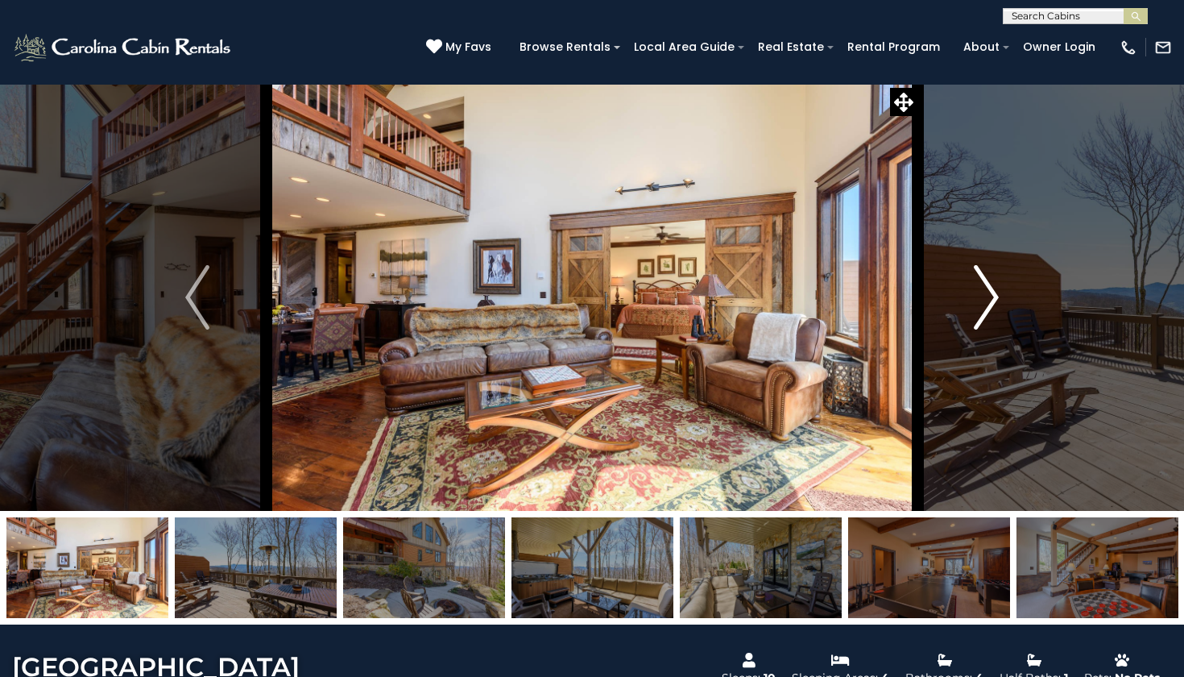
click at [994, 299] on img "Next" at bounding box center [987, 297] width 24 height 64
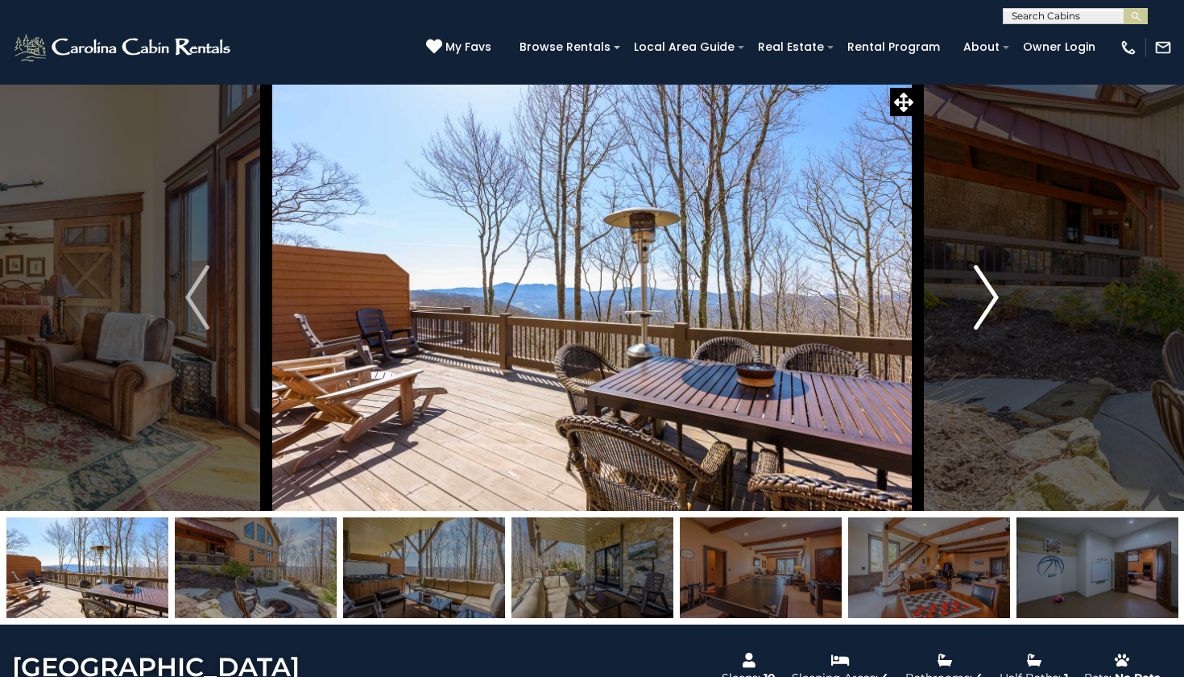
click at [994, 299] on img "Next" at bounding box center [987, 297] width 24 height 64
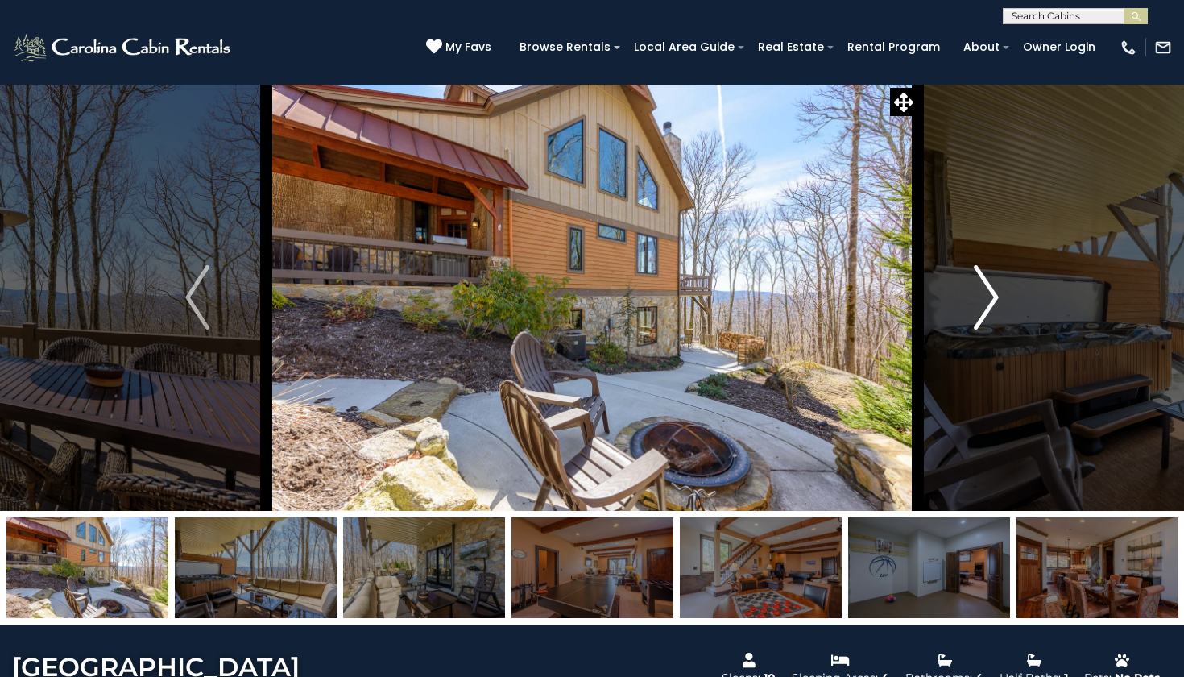
click at [994, 299] on img "Next" at bounding box center [987, 297] width 24 height 64
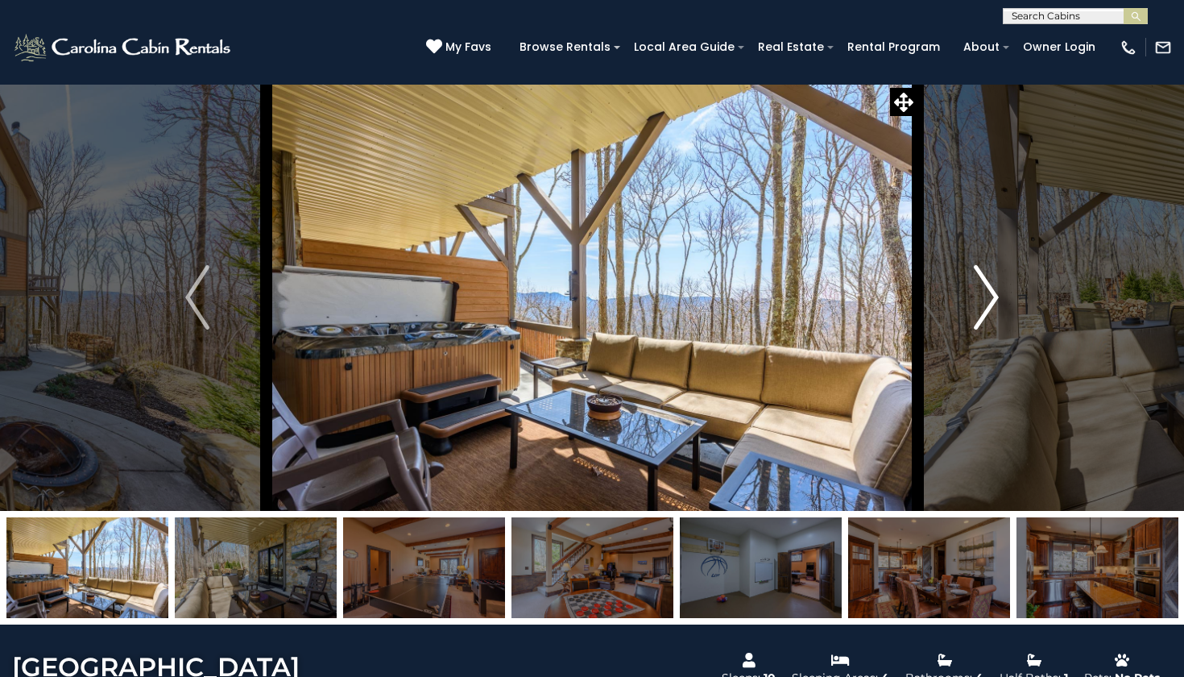
click at [994, 299] on img "Next" at bounding box center [987, 297] width 24 height 64
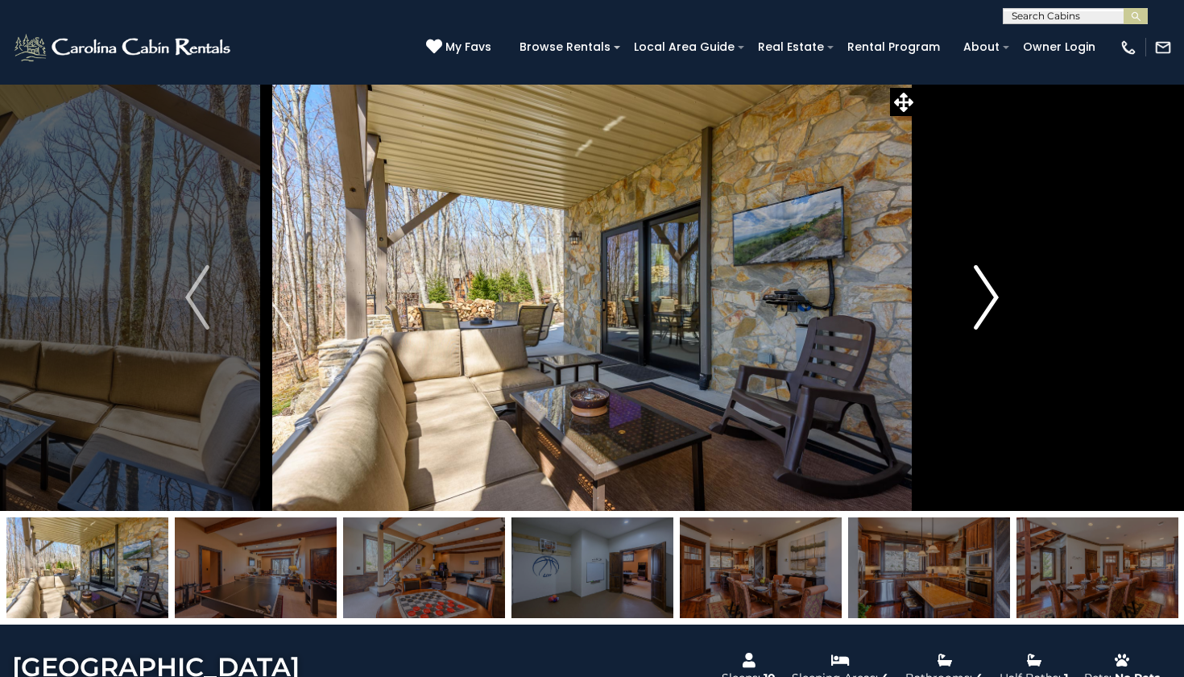
click at [994, 299] on img "Next" at bounding box center [987, 297] width 24 height 64
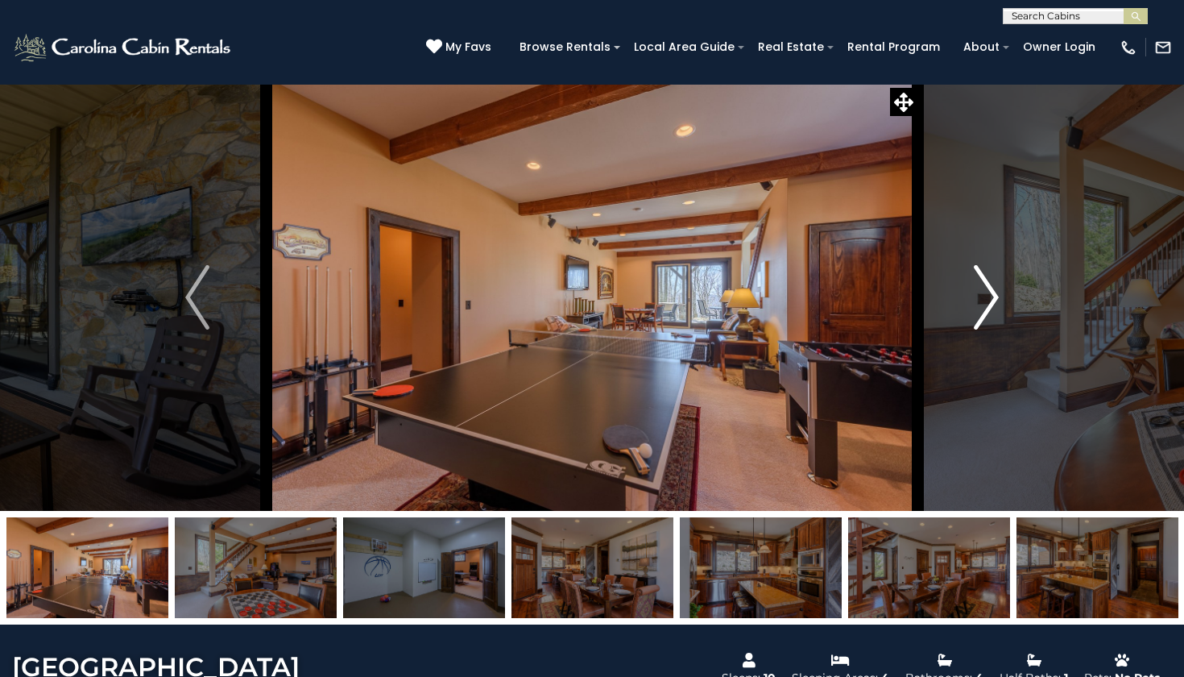
click at [994, 299] on img "Next" at bounding box center [987, 297] width 24 height 64
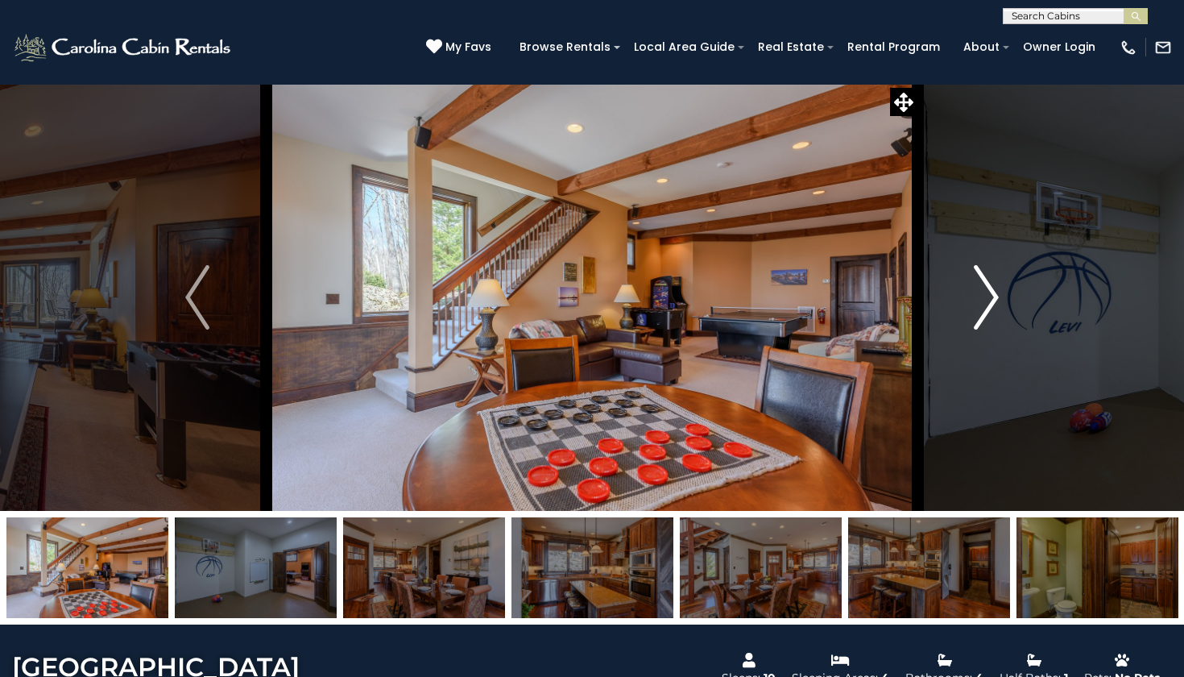
click at [994, 299] on img "Next" at bounding box center [987, 297] width 24 height 64
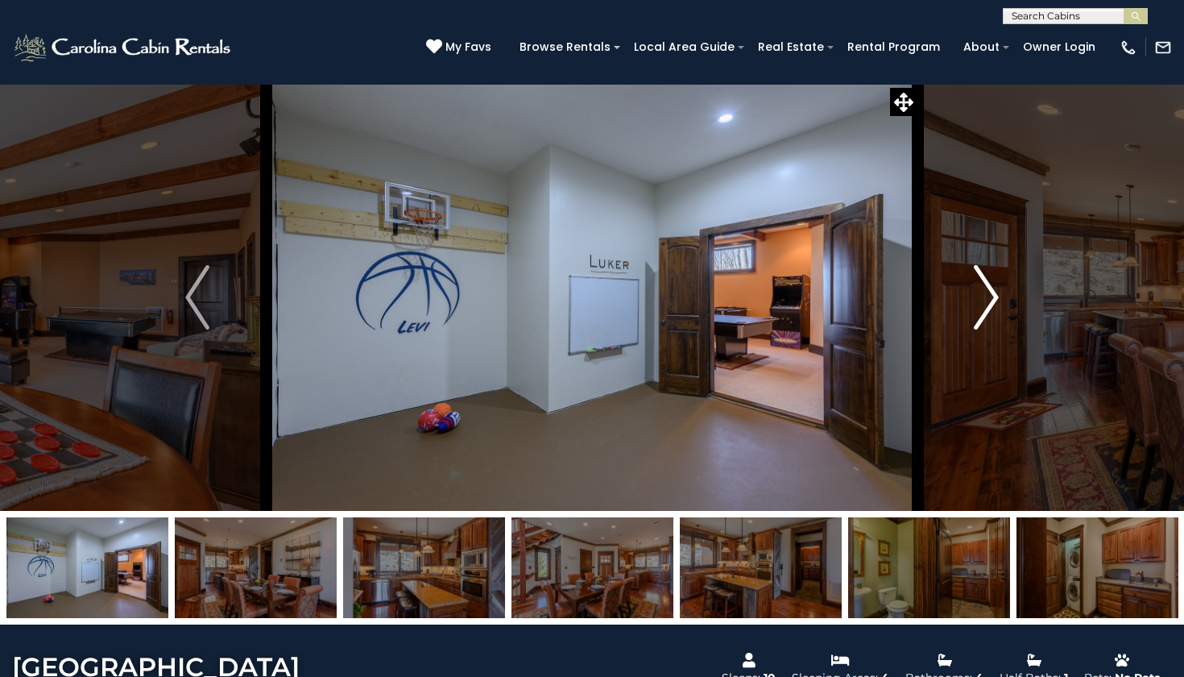
click at [994, 299] on img "Next" at bounding box center [987, 297] width 24 height 64
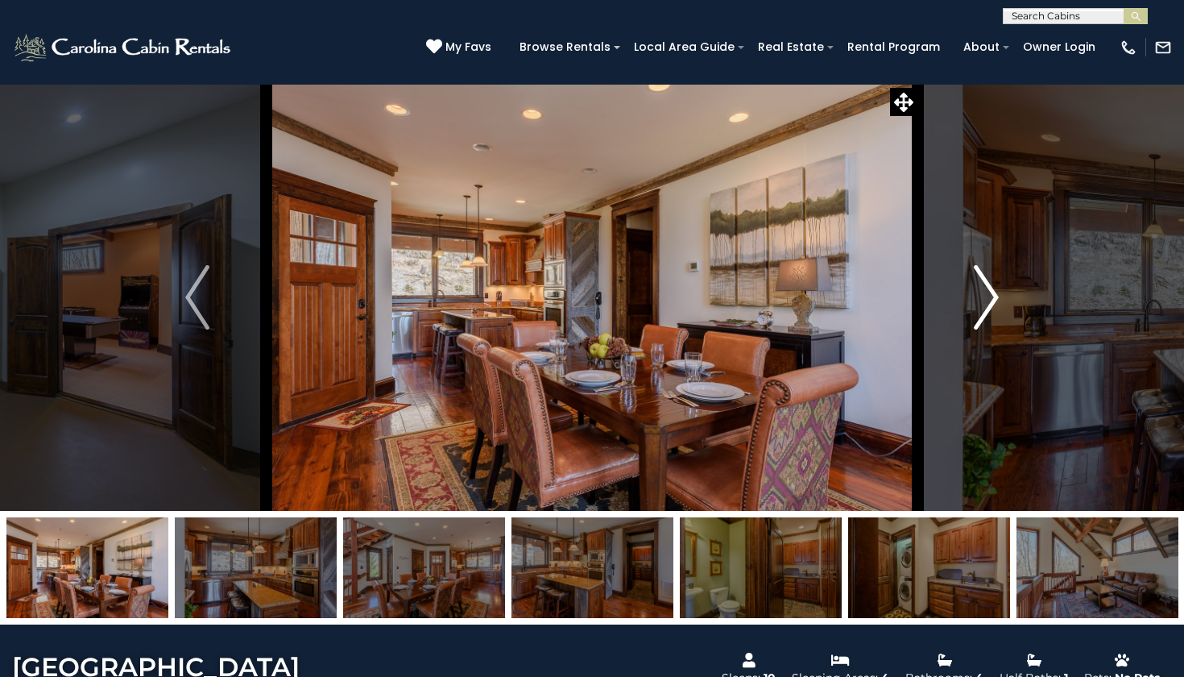
click at [994, 299] on img "Next" at bounding box center [987, 297] width 24 height 64
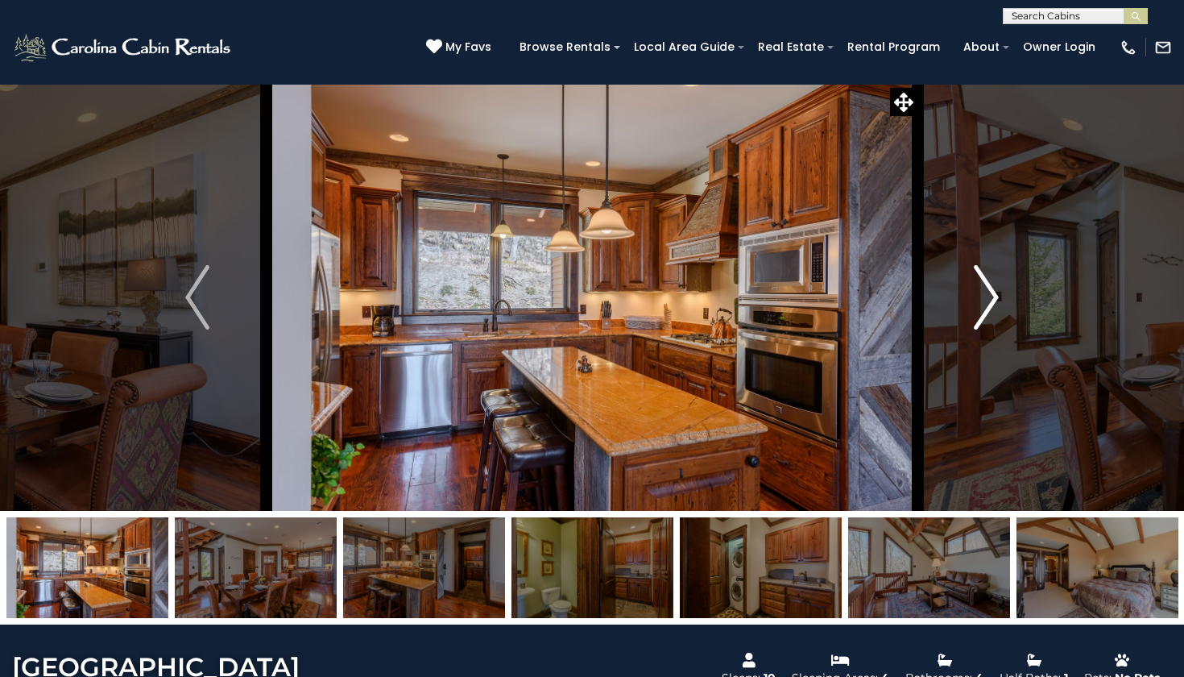
click at [994, 299] on img "Next" at bounding box center [987, 297] width 24 height 64
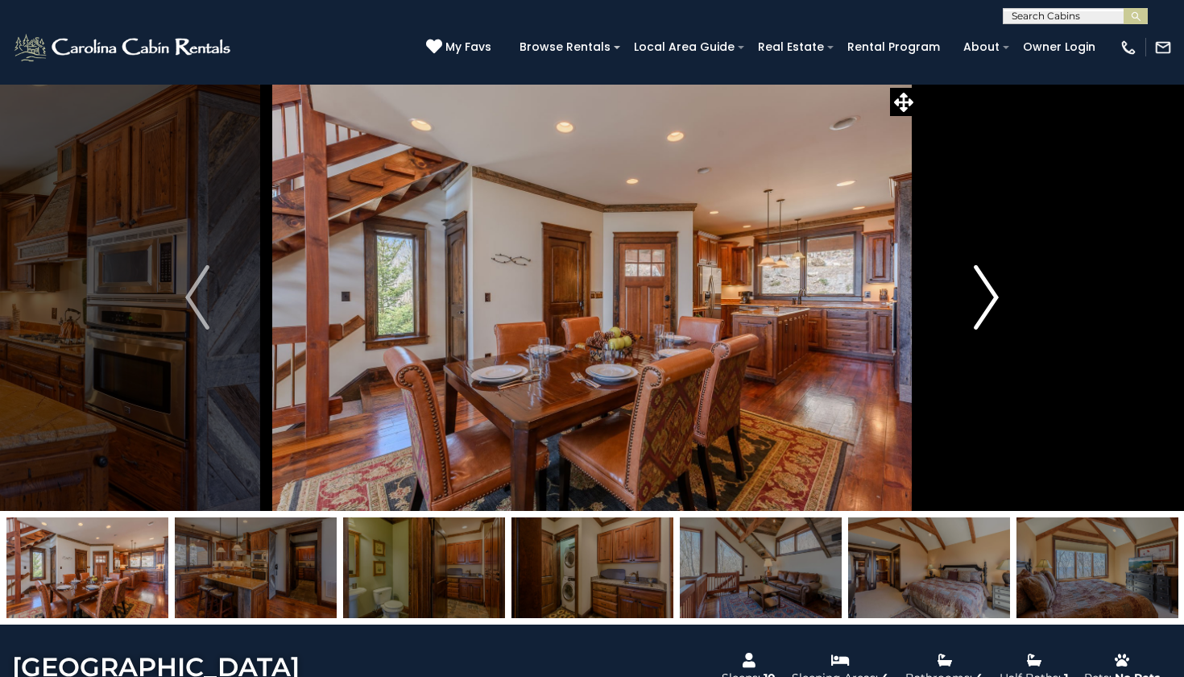
click at [994, 299] on img "Next" at bounding box center [987, 297] width 24 height 64
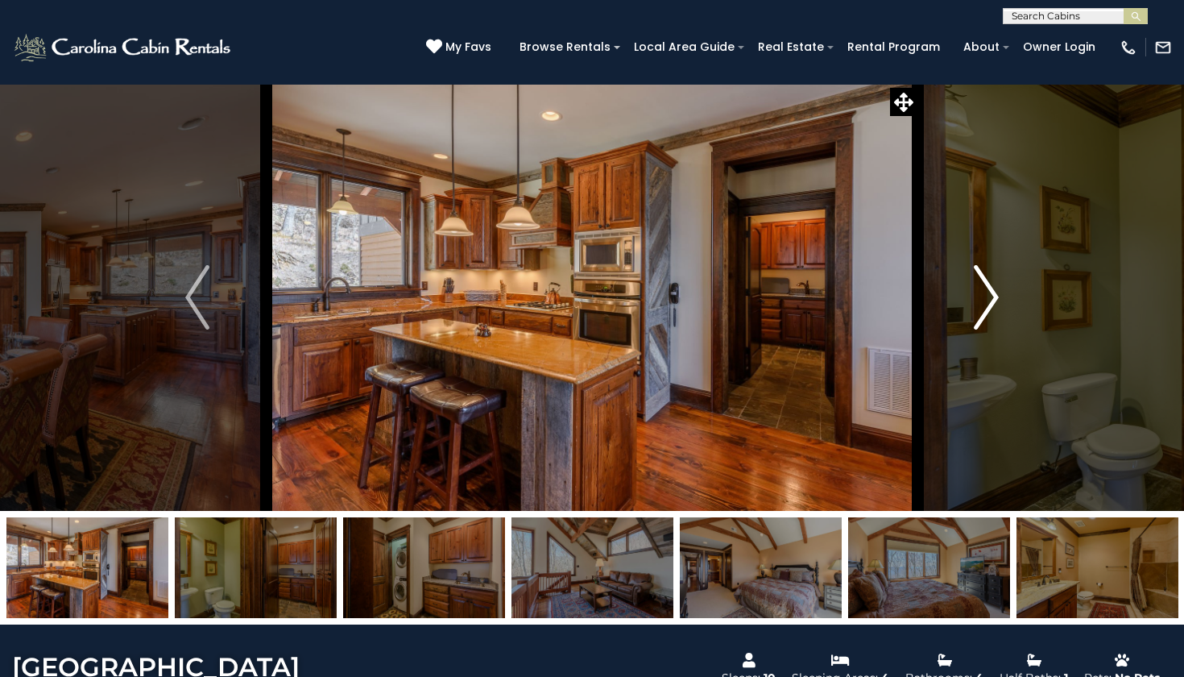
click at [994, 299] on img "Next" at bounding box center [987, 297] width 24 height 64
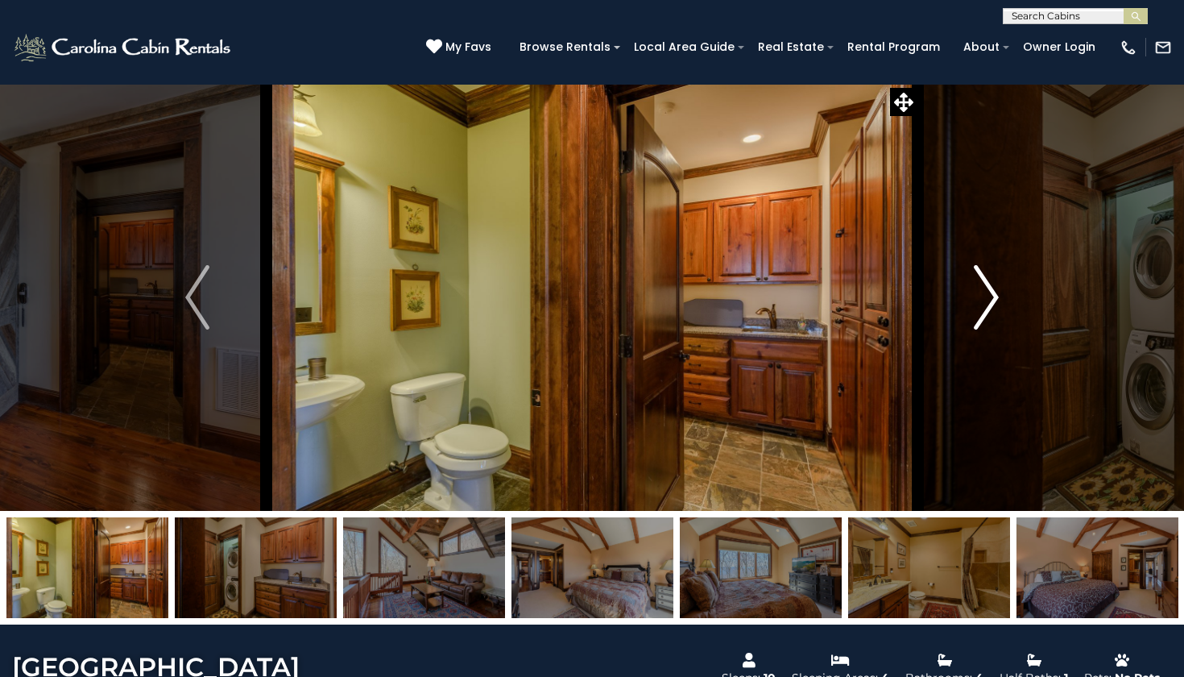
click at [994, 299] on img "Next" at bounding box center [987, 297] width 24 height 64
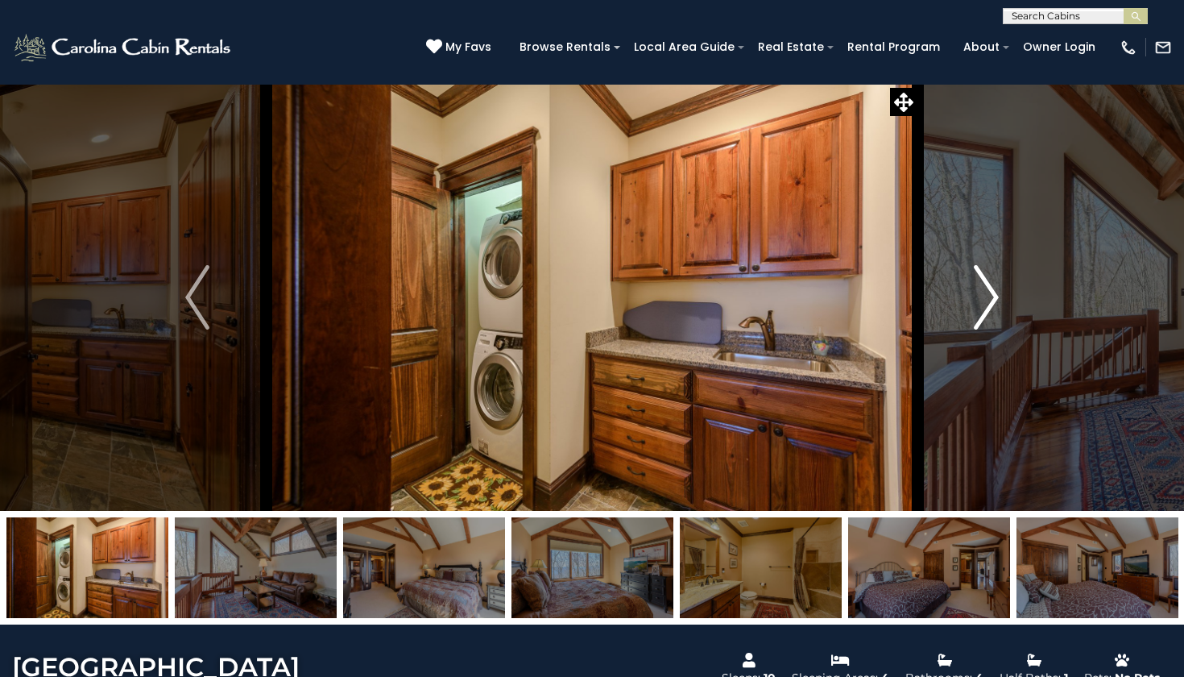
click at [994, 299] on img "Next" at bounding box center [987, 297] width 24 height 64
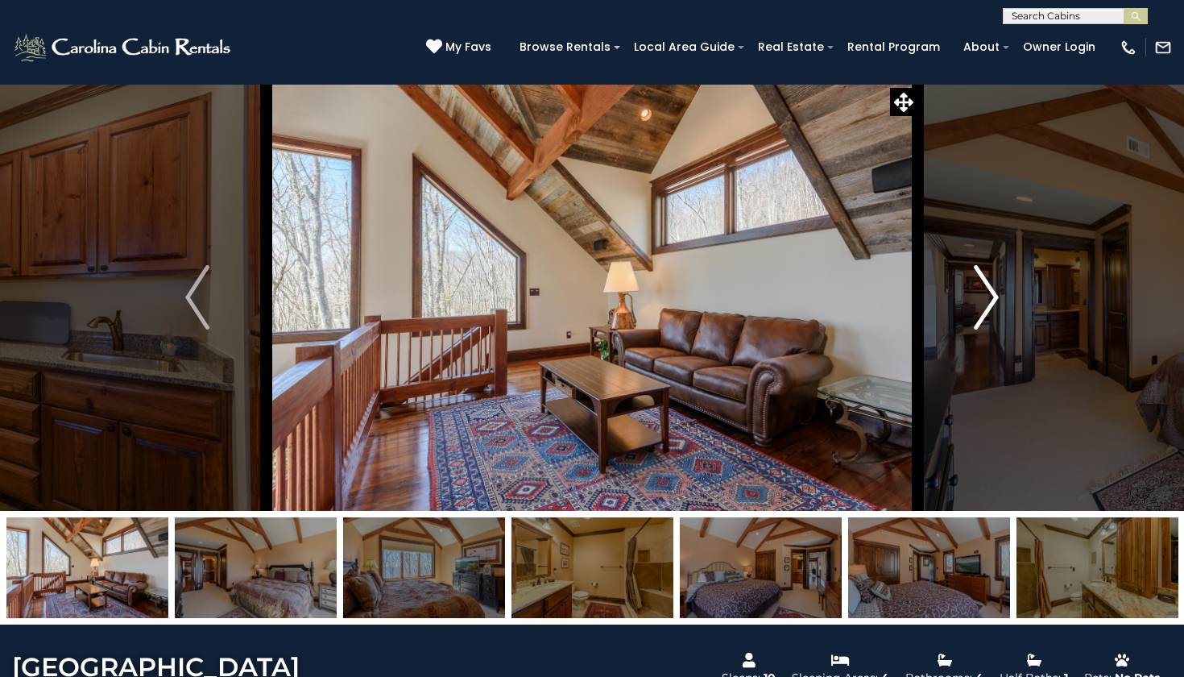
click at [994, 299] on img "Next" at bounding box center [987, 297] width 24 height 64
